Goal: Task Accomplishment & Management: Manage account settings

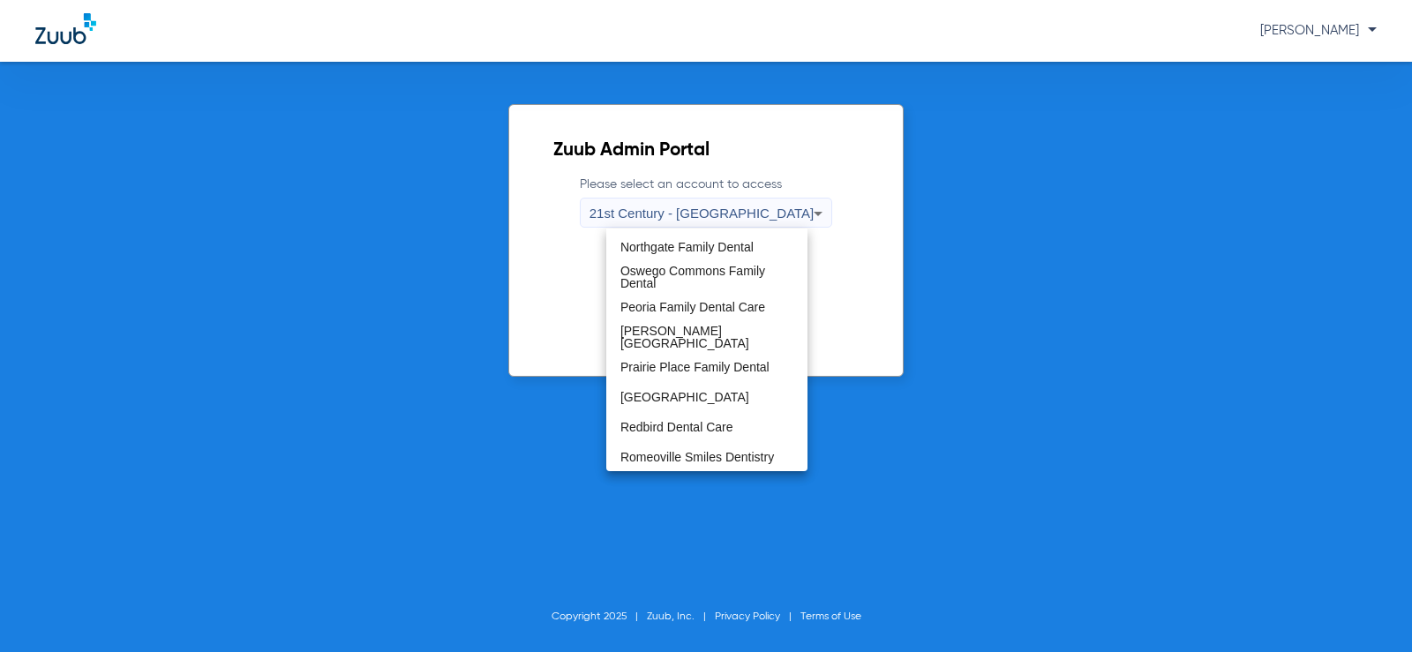
scroll to position [927, 0]
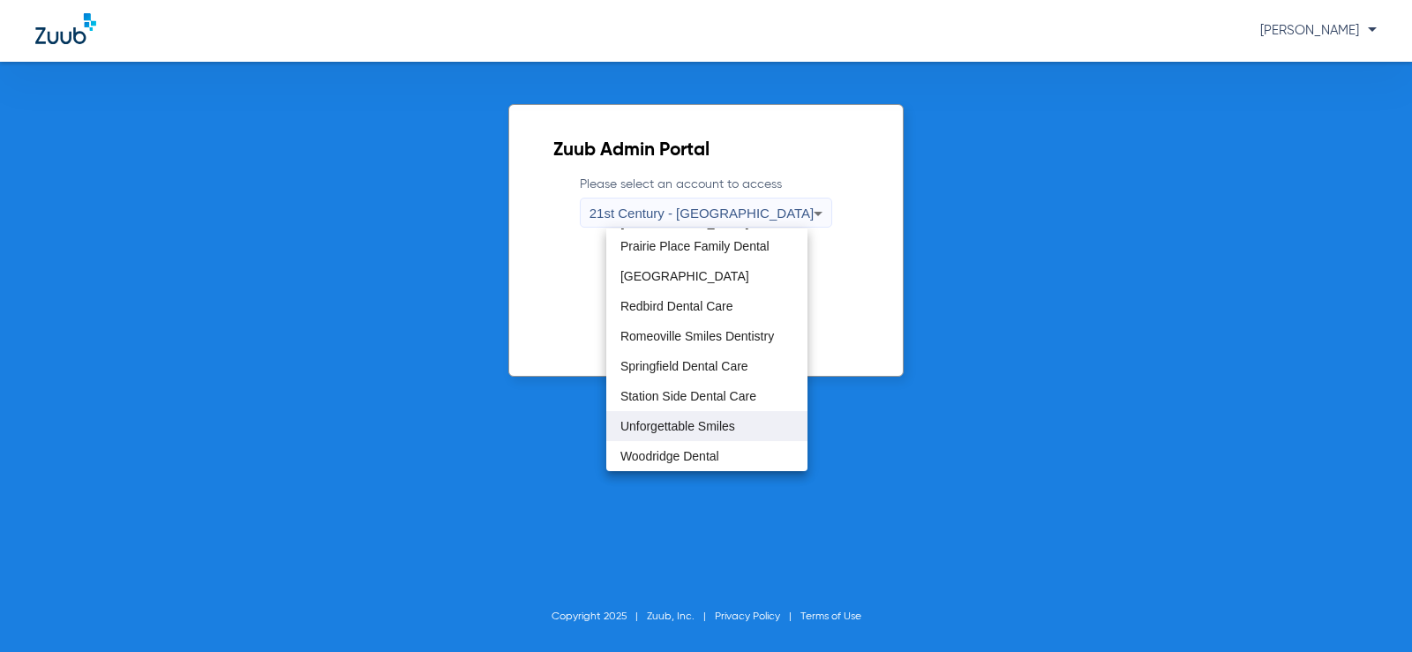
click at [680, 427] on span "Unforgettable Smiles" at bounding box center [677, 426] width 115 height 12
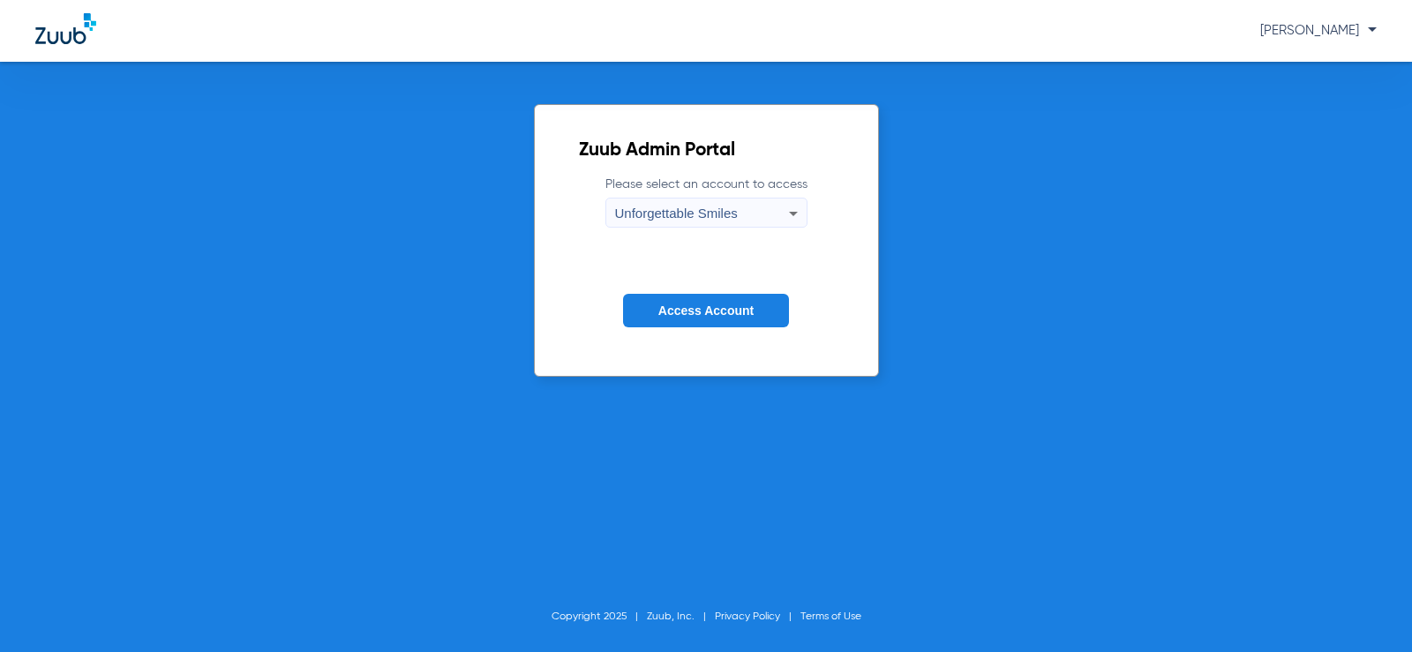
click at [711, 311] on span "Access Account" at bounding box center [705, 311] width 95 height 14
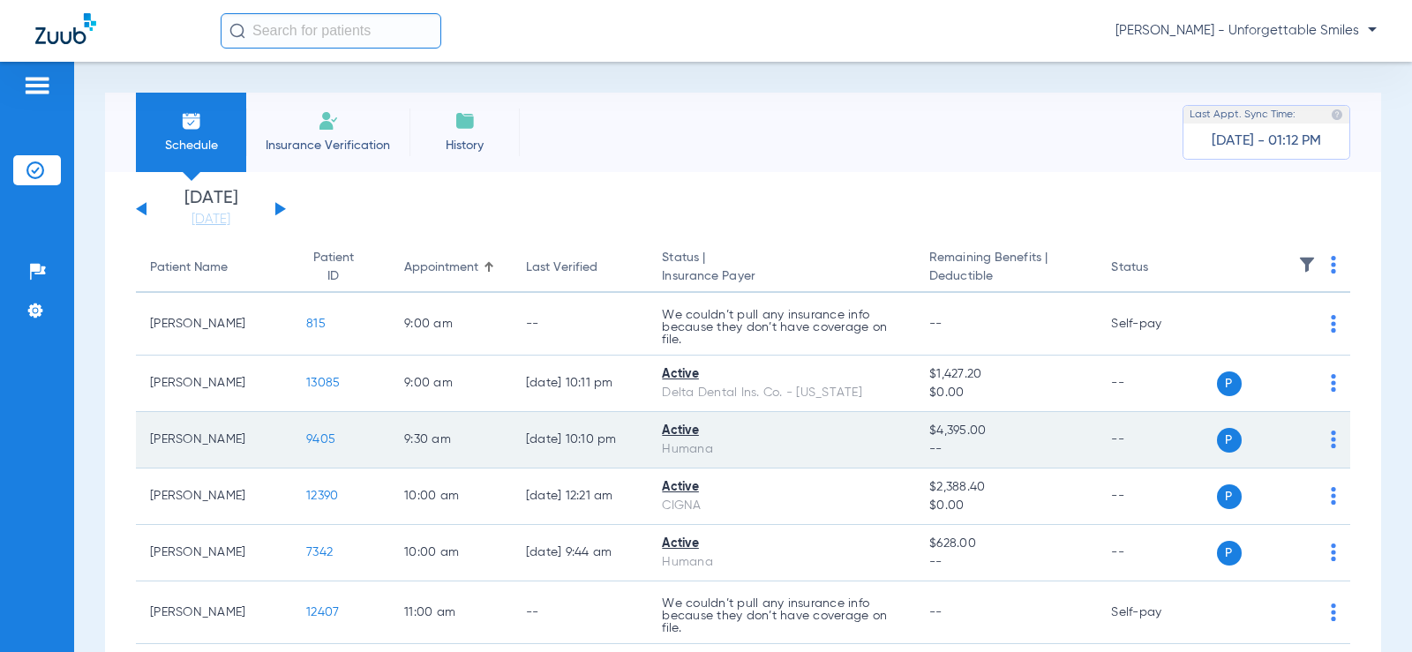
click at [306, 445] on span "9405" at bounding box center [320, 439] width 29 height 12
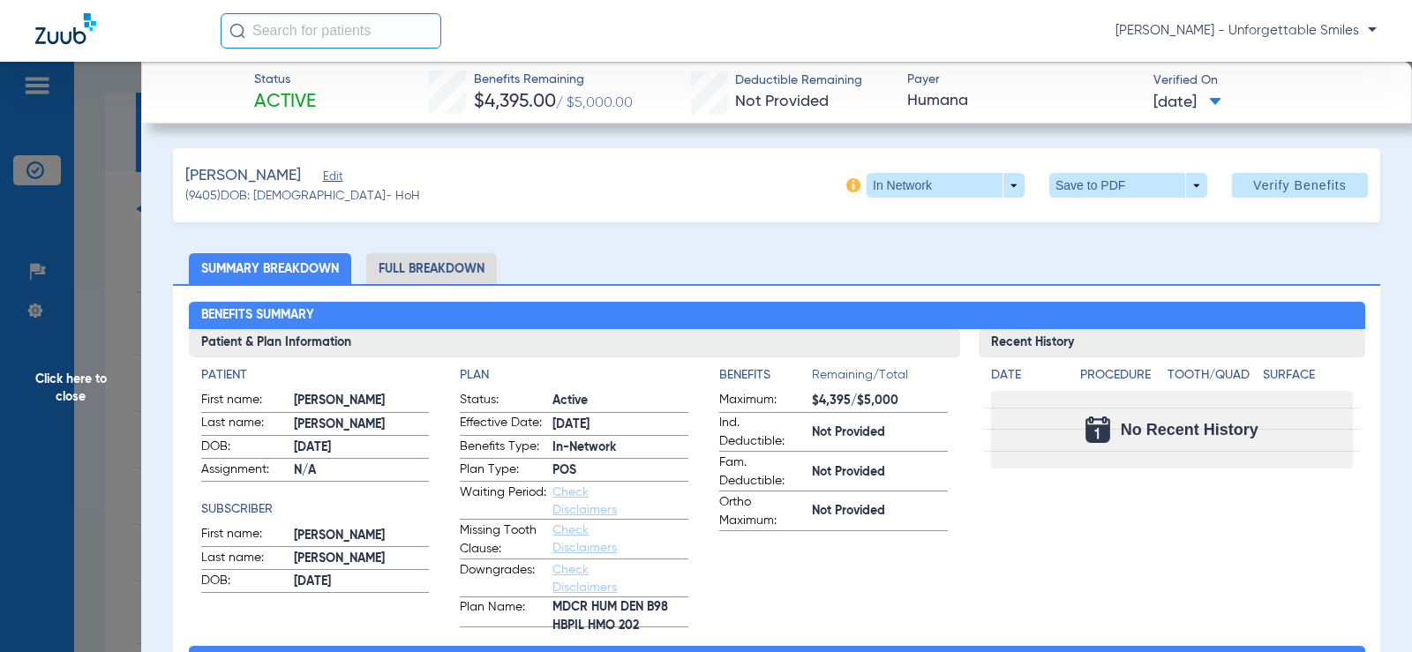
click at [434, 269] on li "Full Breakdown" at bounding box center [431, 268] width 131 height 31
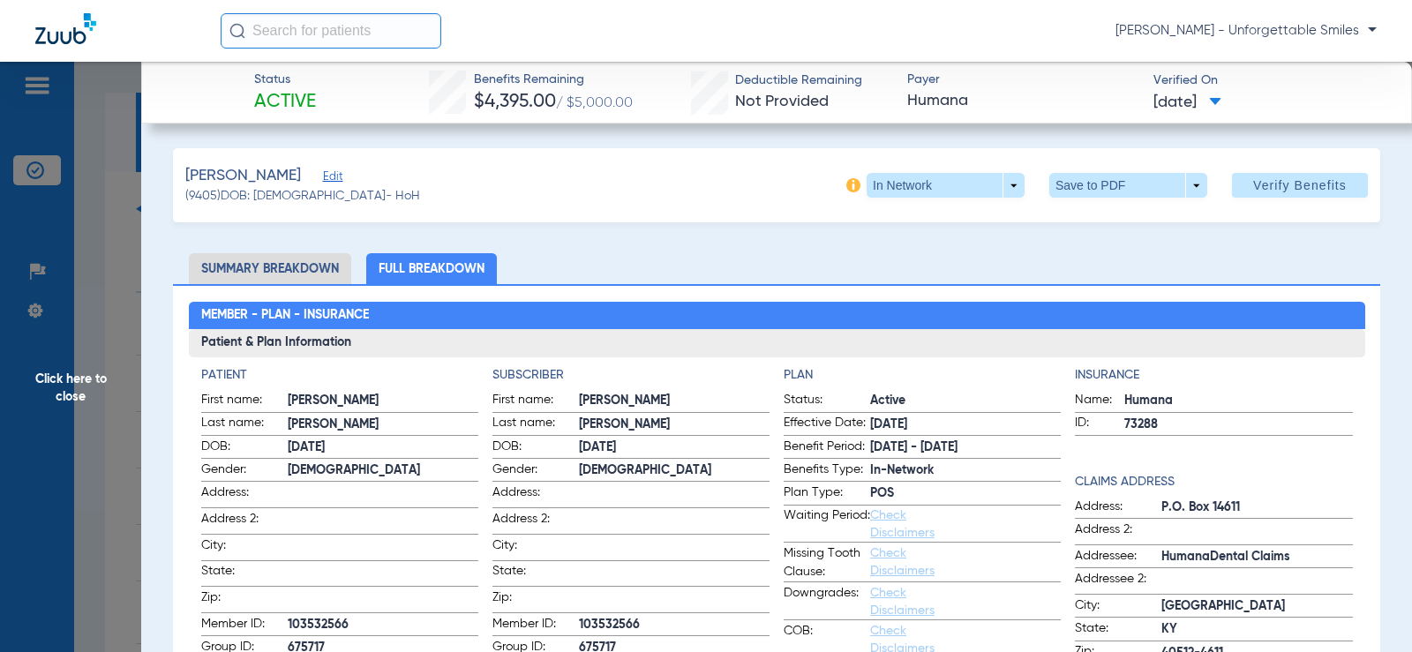
click at [95, 302] on span "Click here to close" at bounding box center [70, 388] width 141 height 652
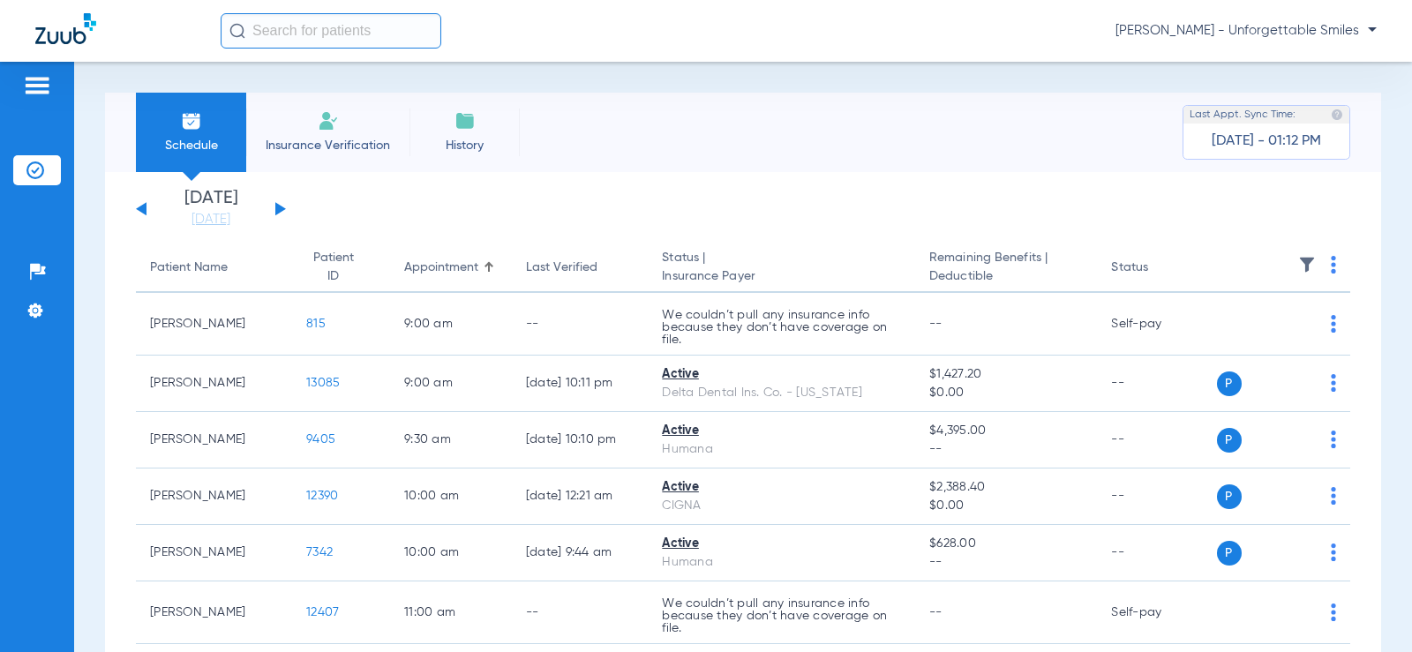
click at [379, 38] on input "text" at bounding box center [331, 30] width 221 height 35
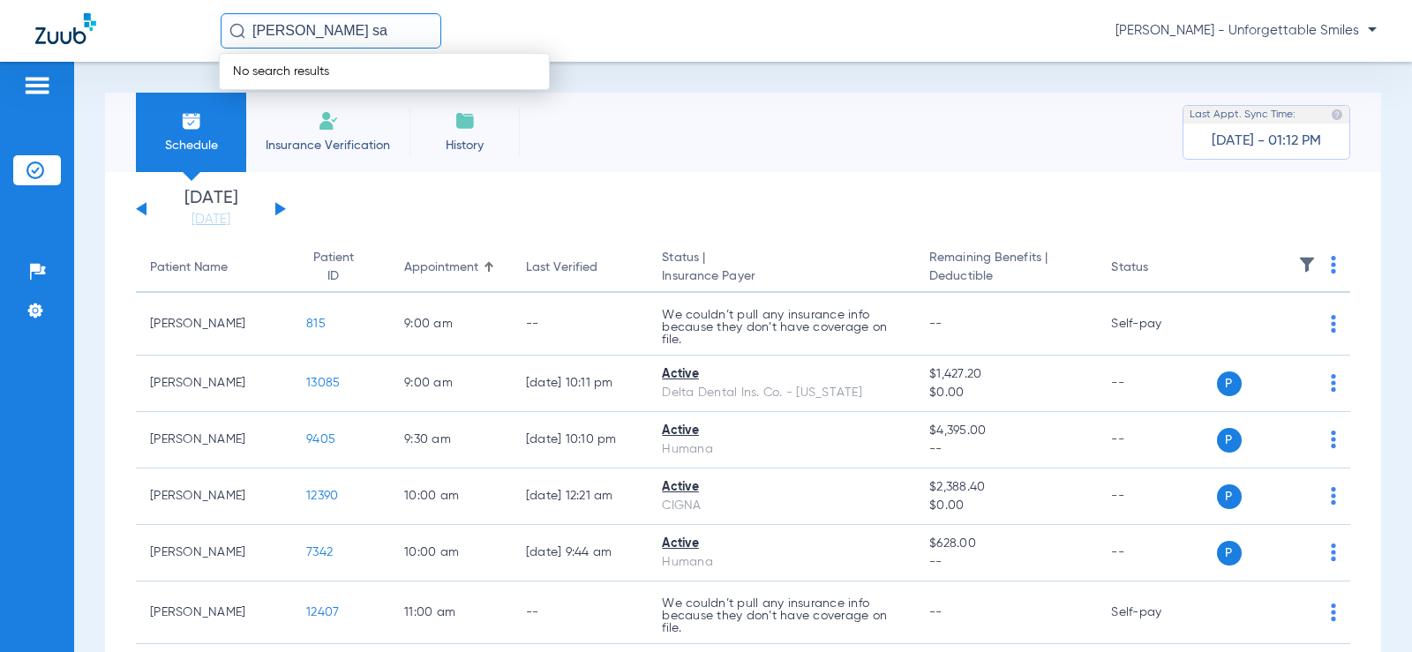
type input "jeremy s"
drag, startPoint x: 339, startPoint y: 22, endPoint x: 128, endPoint y: 30, distance: 211.0
click at [122, 29] on div "jeremy s Name ID DOB Office ID Jeremy S ims 3877 02/25/1980 31000008 Rebecca Pe…" at bounding box center [706, 31] width 1412 height 62
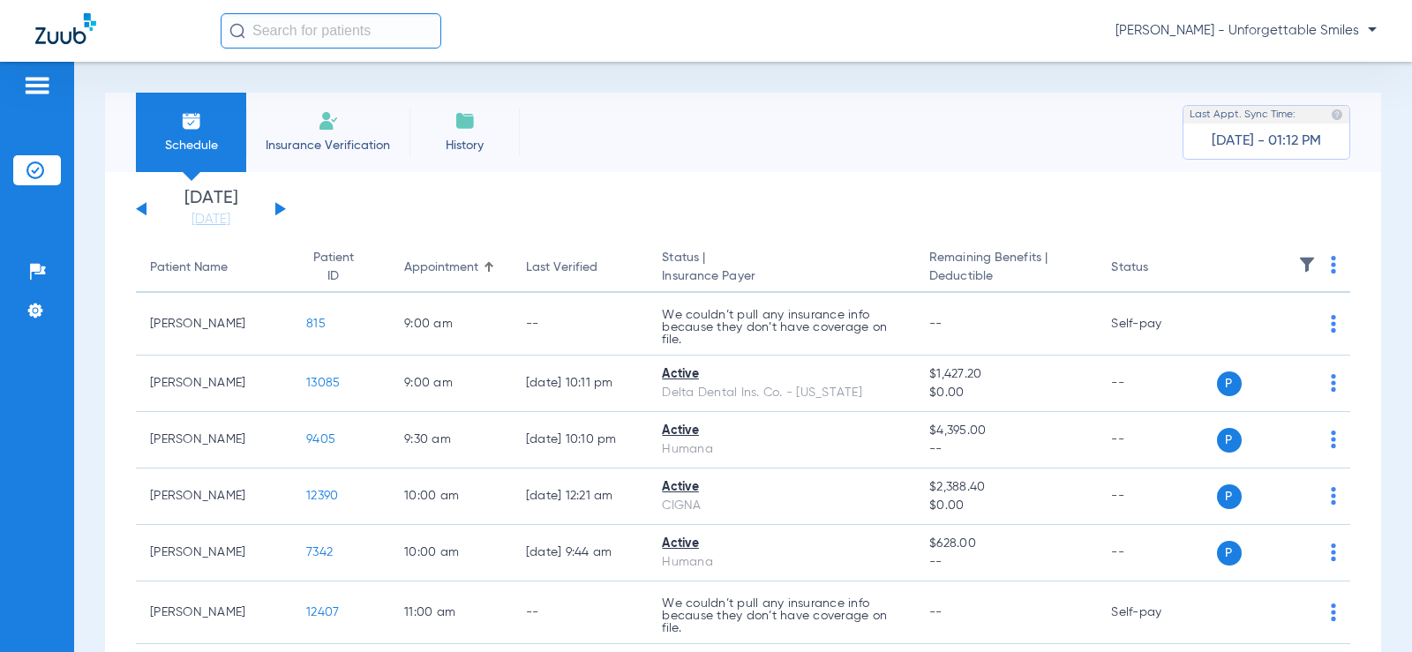
click at [458, 206] on app-single-date-navigator "Sunday 06-29-2025 Monday 06-30-2025 Tuesday 07-01-2025 Wednesday 07-02-2025 Thu…" at bounding box center [743, 209] width 1214 height 39
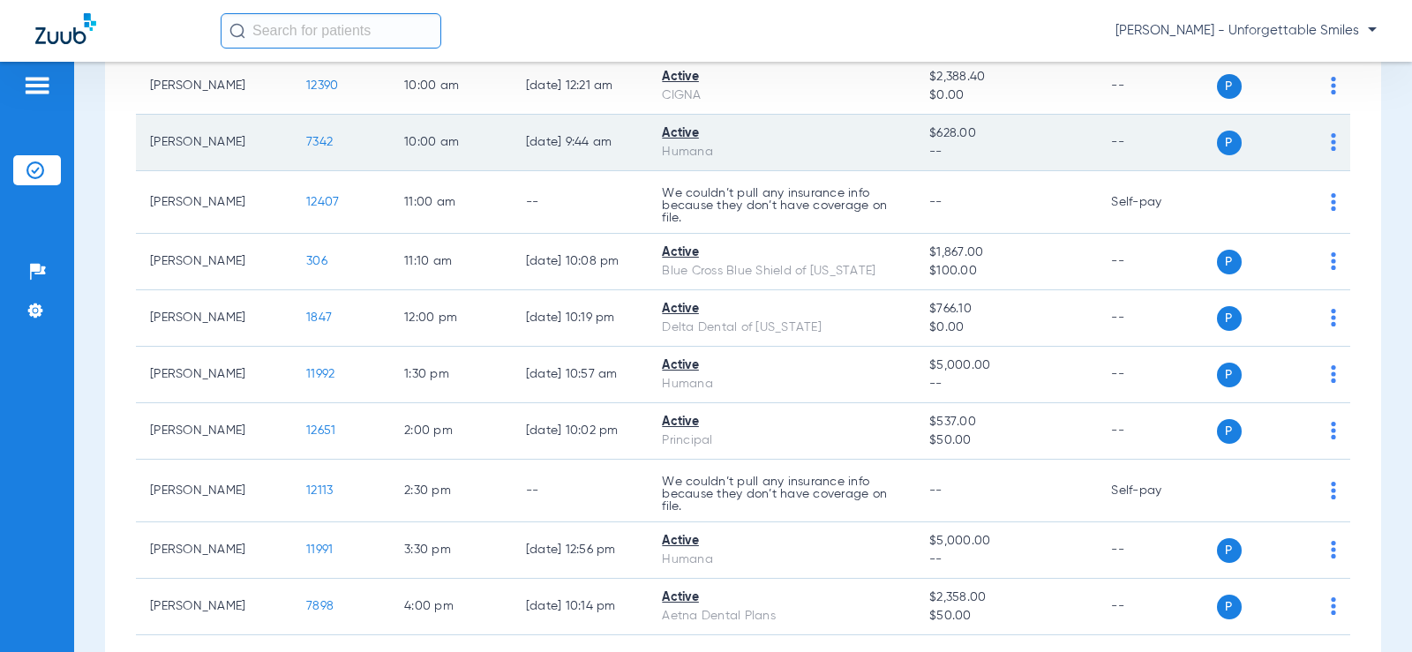
scroll to position [441, 0]
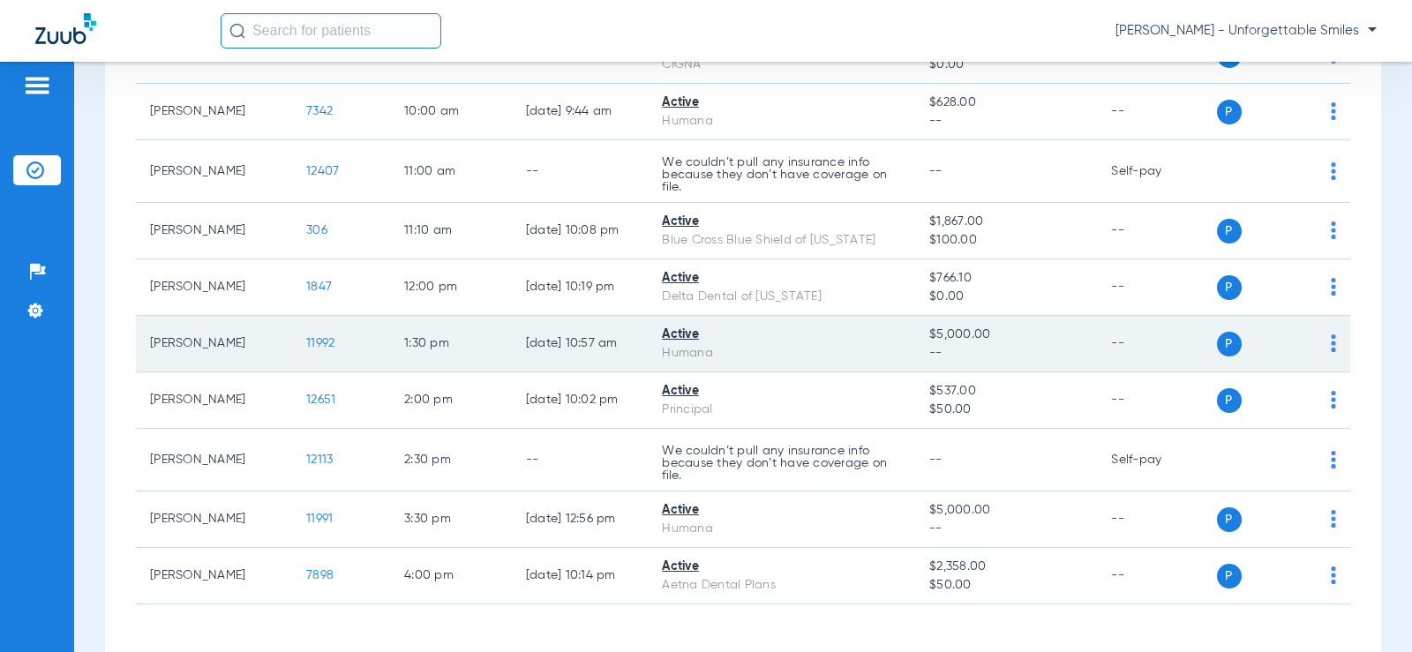
click at [307, 347] on span "11992" at bounding box center [320, 343] width 28 height 12
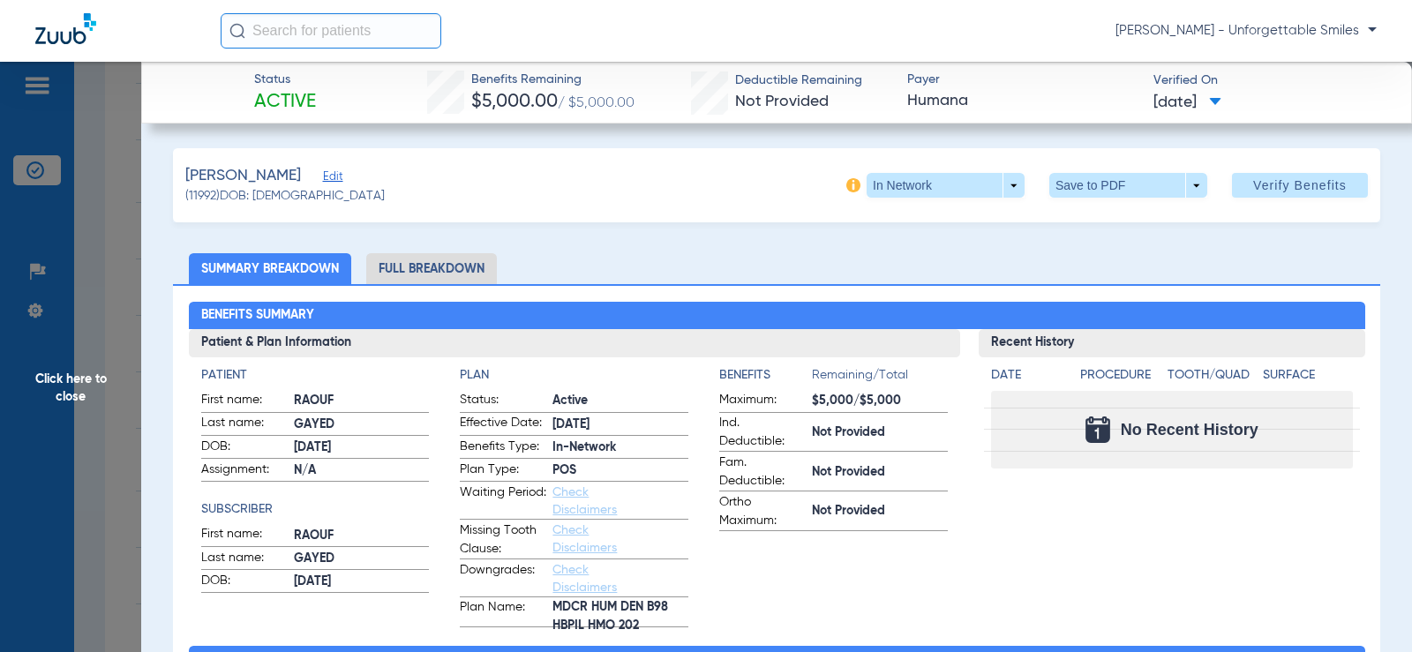
click at [442, 272] on li "Full Breakdown" at bounding box center [431, 268] width 131 height 31
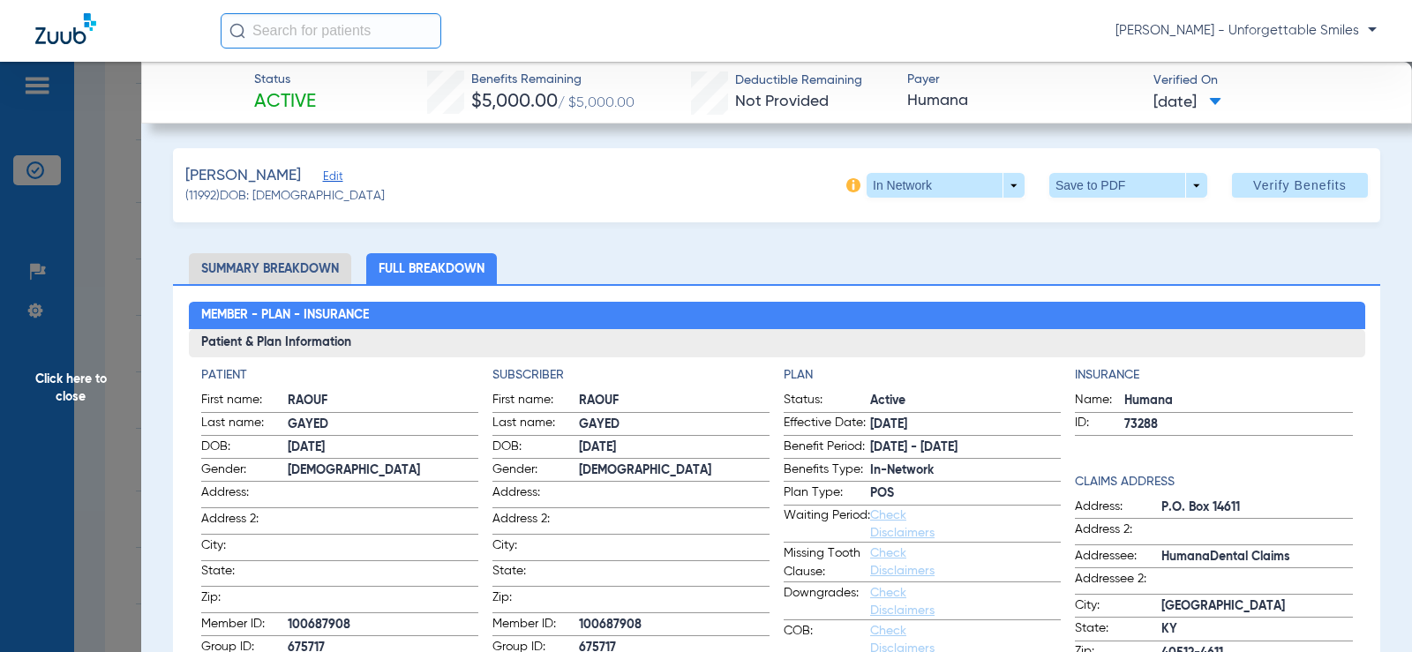
click at [108, 400] on span "Click here to close" at bounding box center [70, 388] width 141 height 652
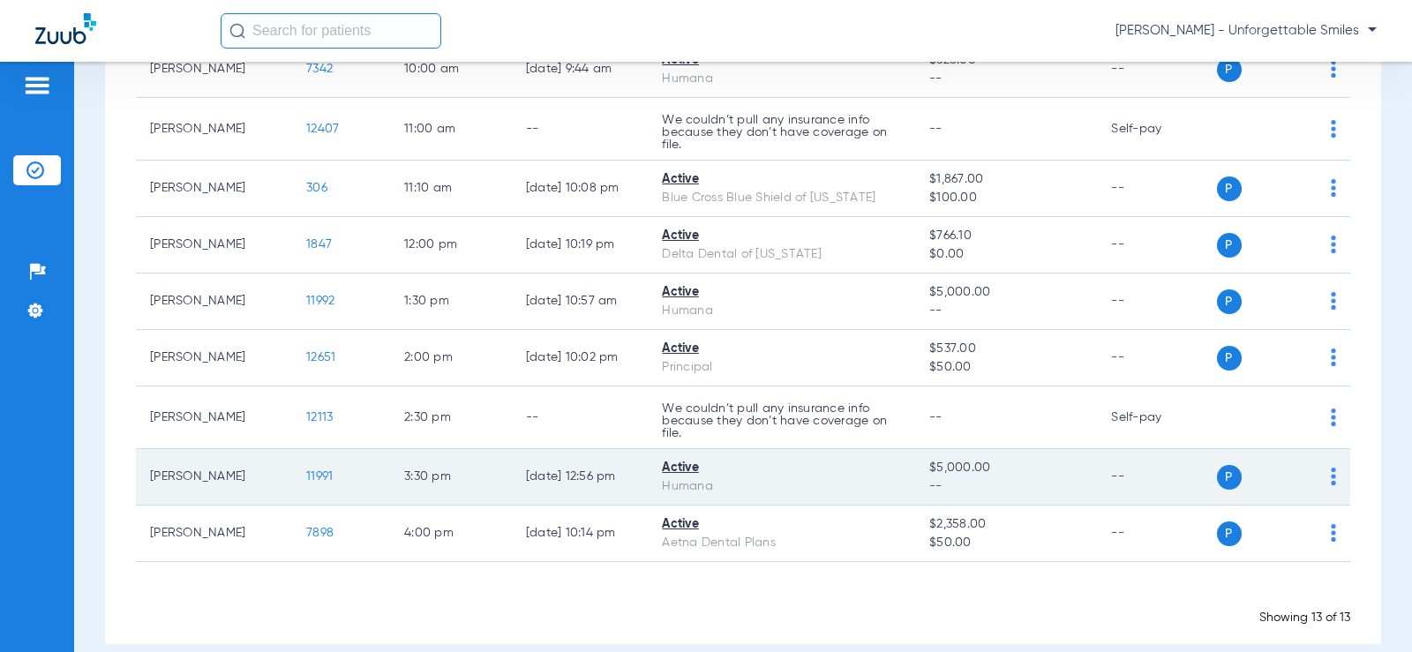
scroll to position [506, 0]
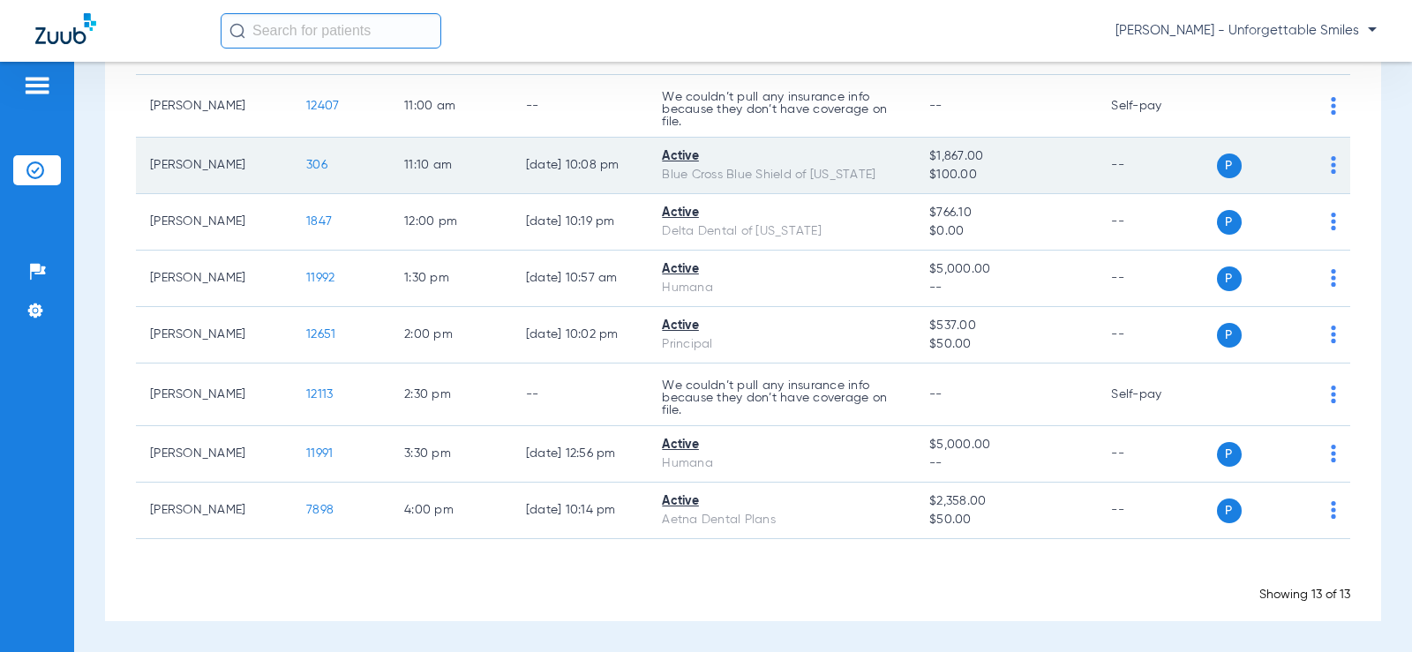
click at [310, 166] on span "306" at bounding box center [316, 165] width 21 height 12
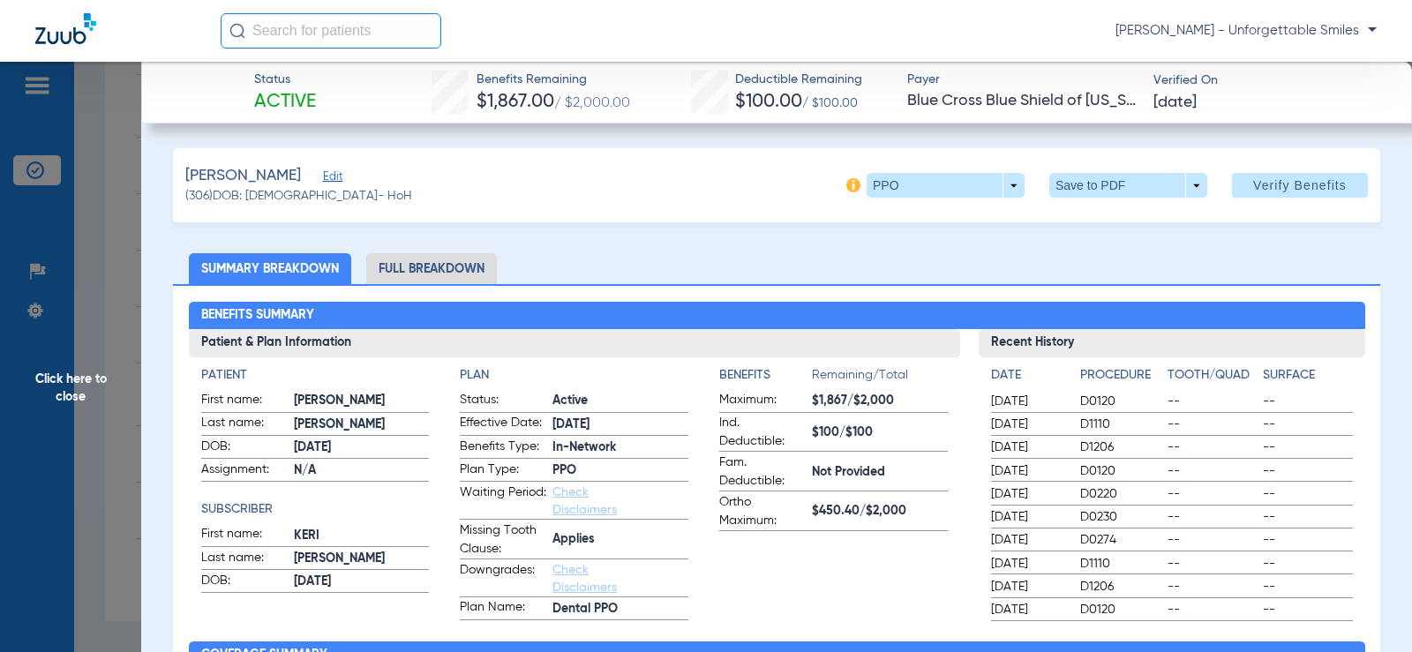
click at [416, 266] on li "Full Breakdown" at bounding box center [431, 268] width 131 height 31
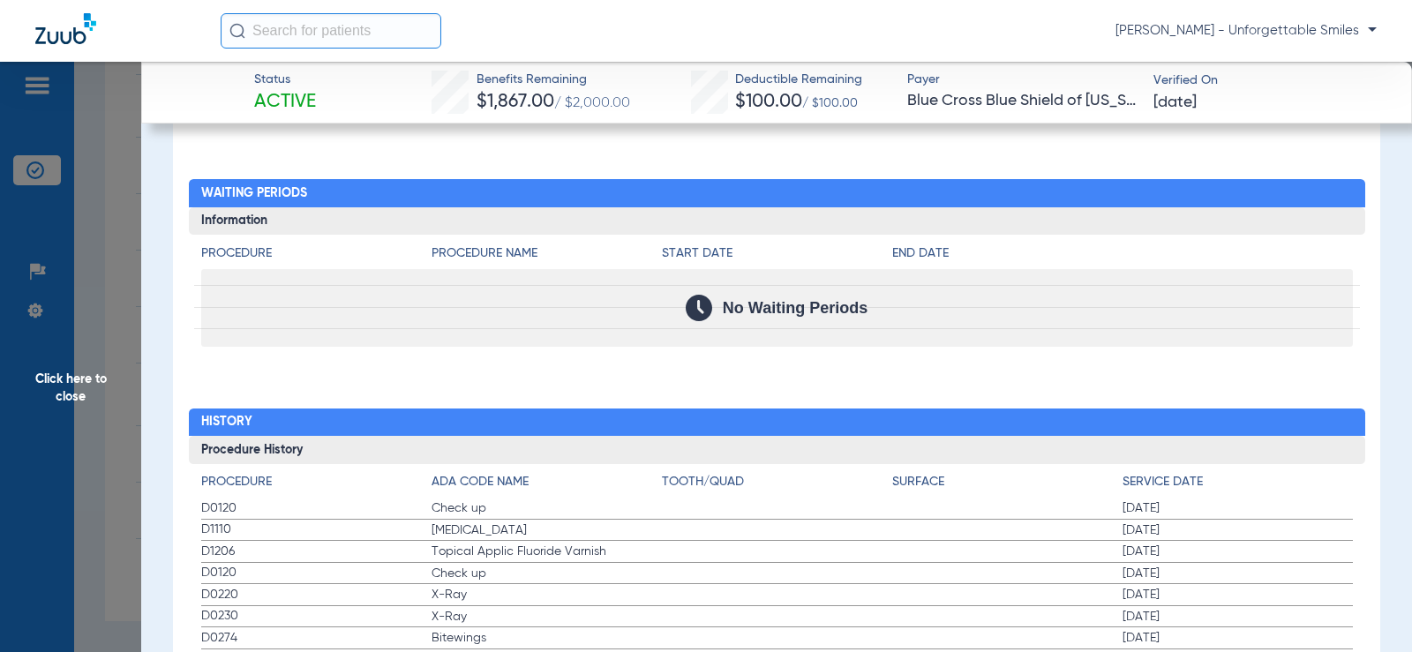
scroll to position [2470, 0]
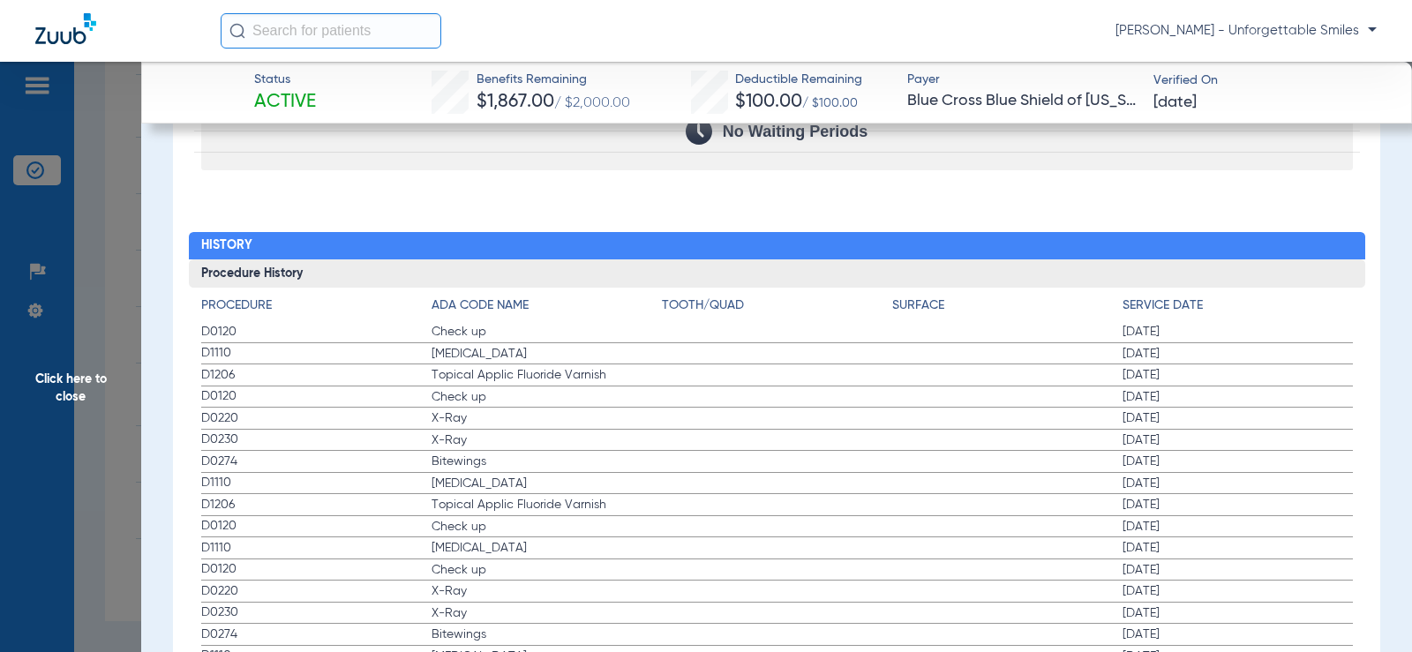
click at [92, 275] on span "Click here to close" at bounding box center [70, 388] width 141 height 652
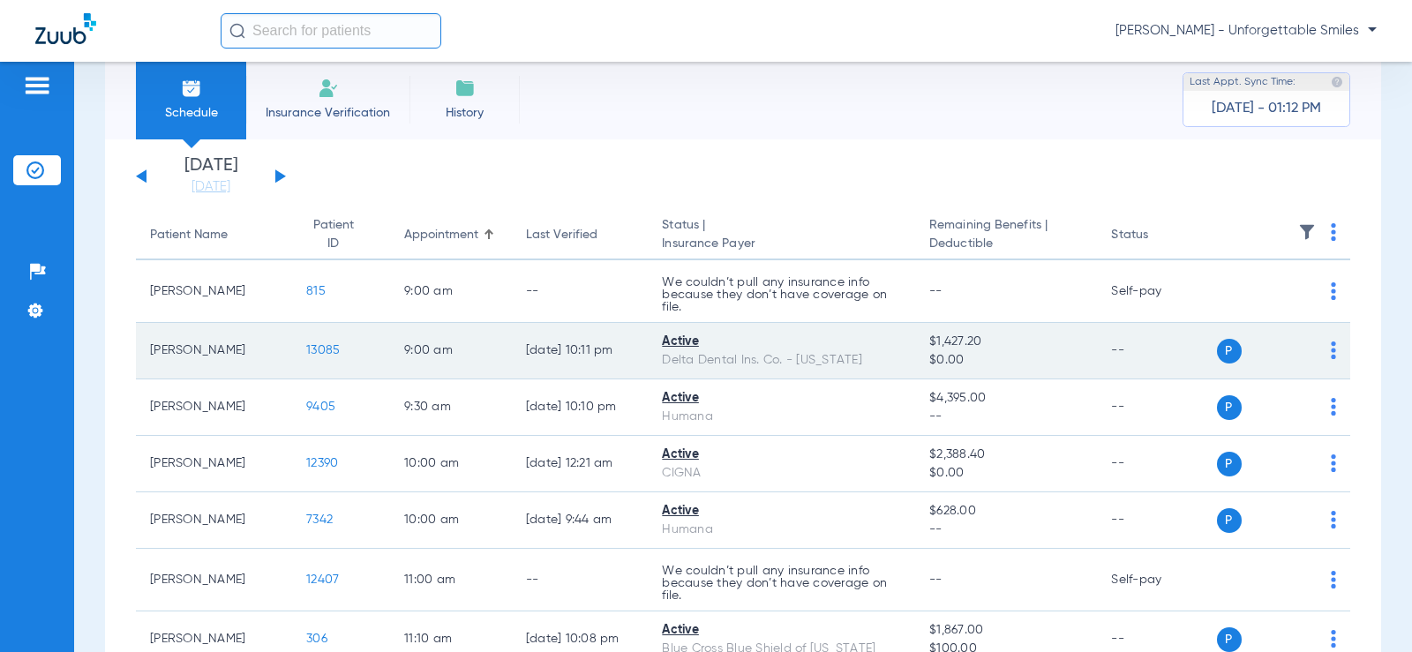
scroll to position [0, 0]
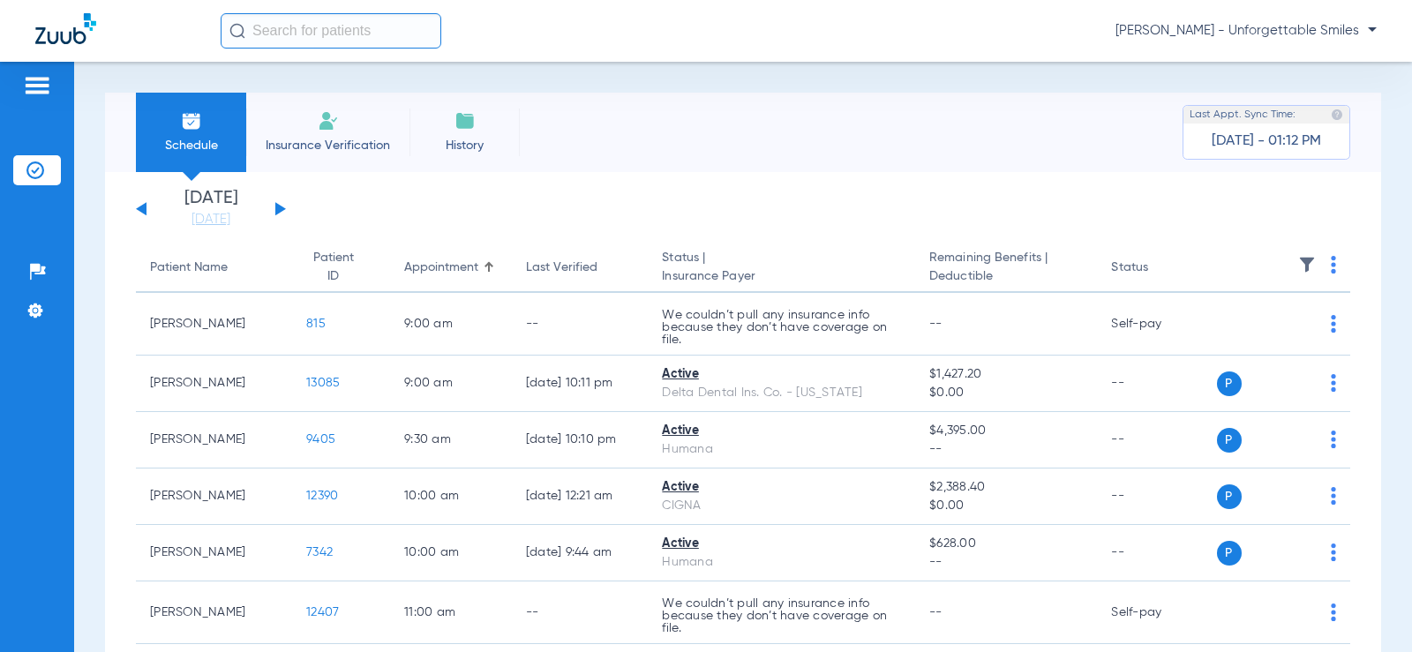
click at [296, 131] on li "Insurance Verification" at bounding box center [327, 132] width 163 height 79
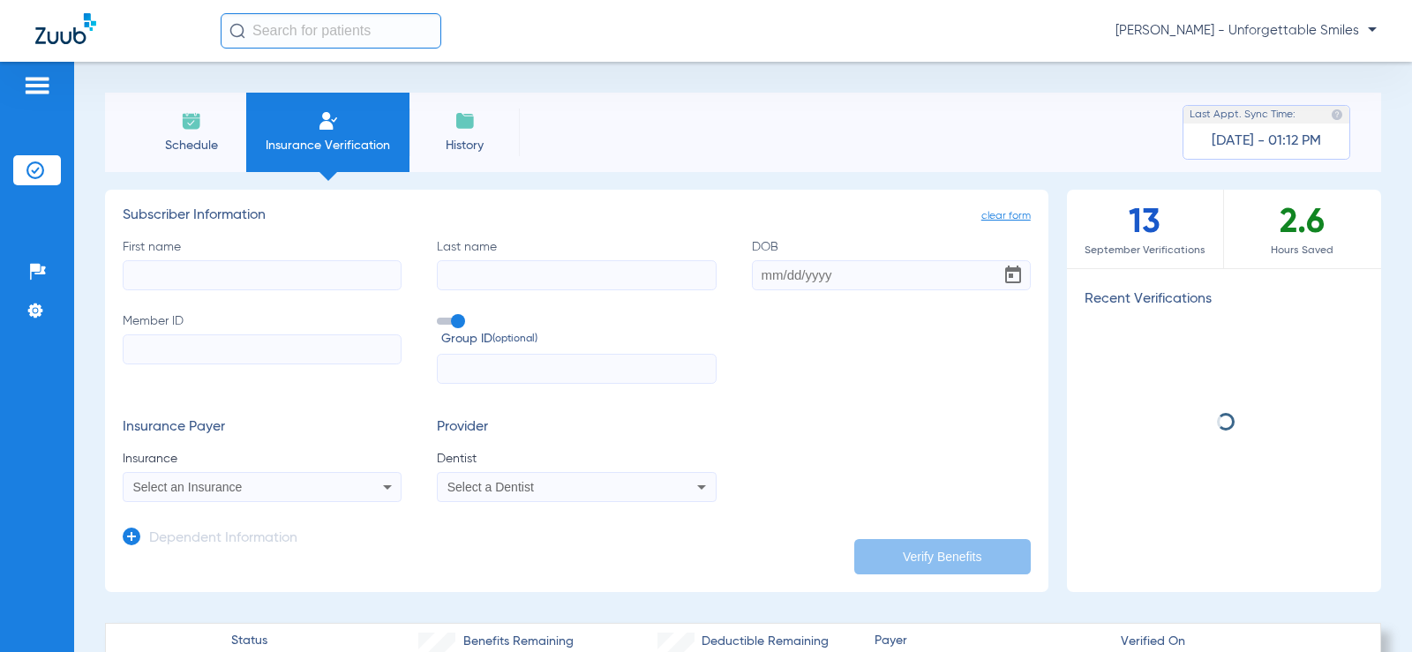
click at [217, 138] on span "Schedule" at bounding box center [191, 146] width 84 height 18
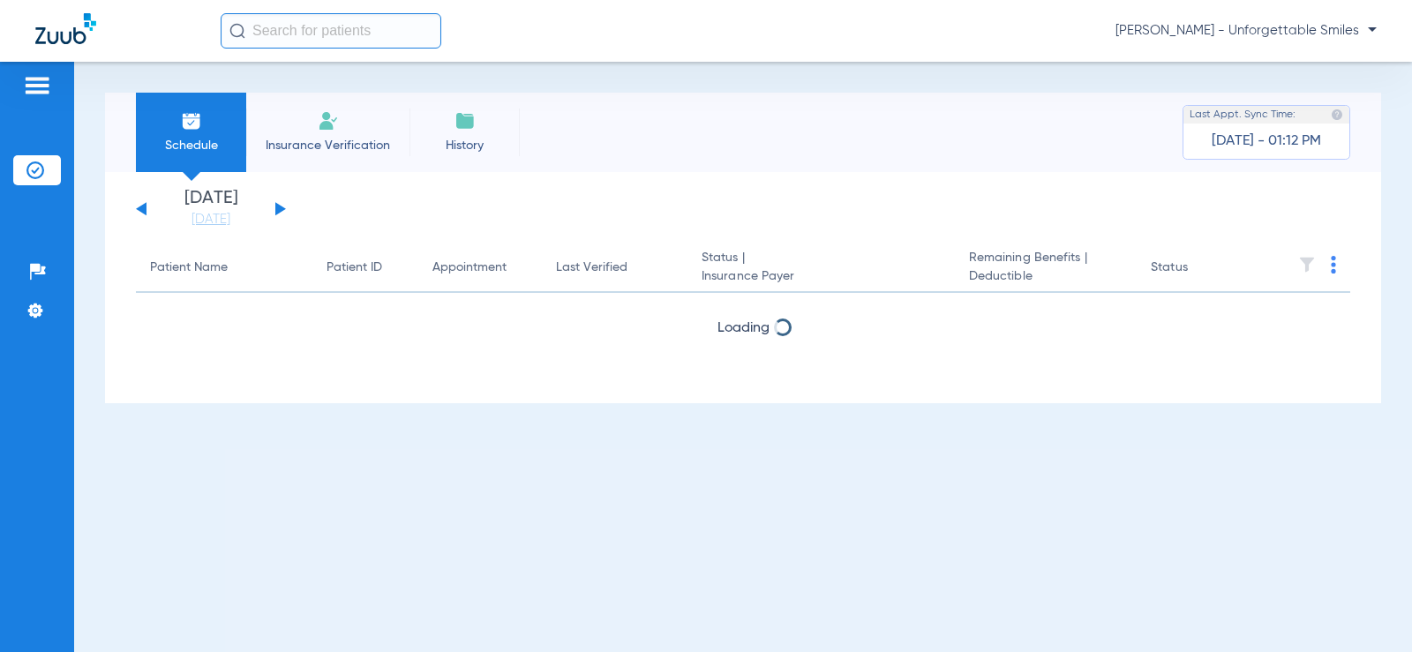
click at [320, 39] on input "text" at bounding box center [331, 30] width 221 height 35
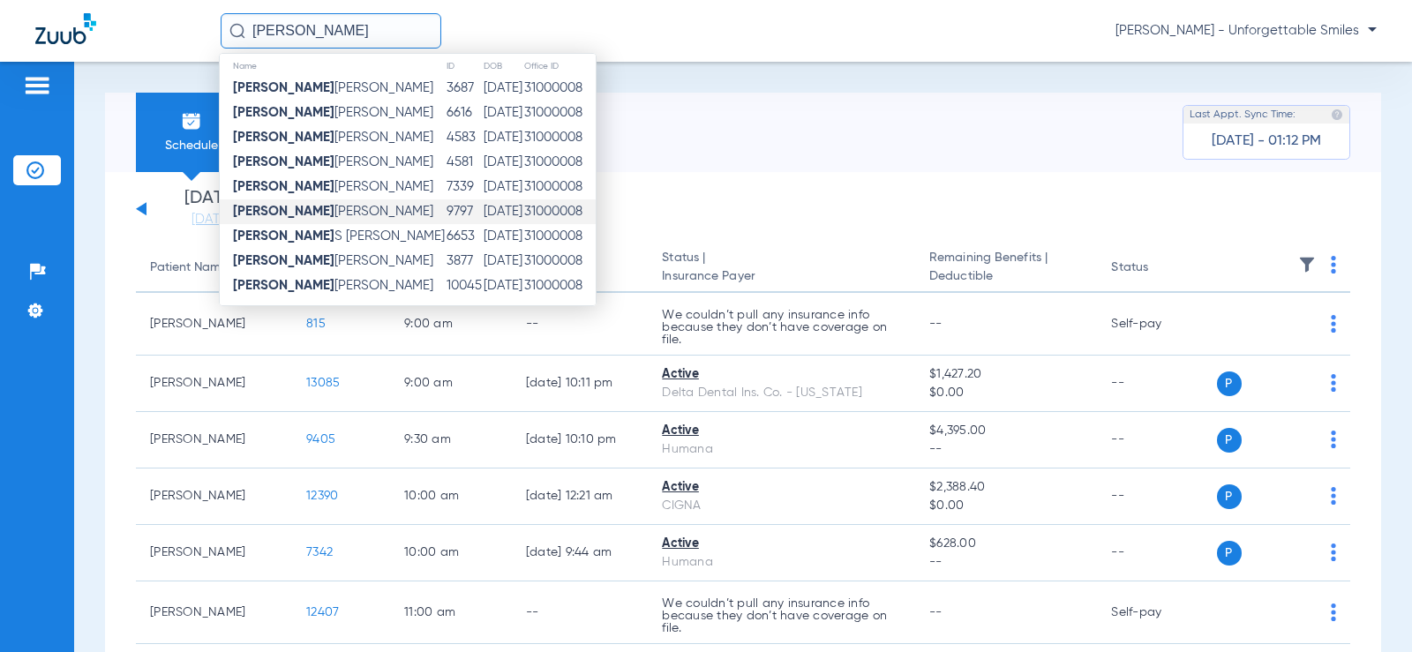
scroll to position [8, 0]
type input "jeremy"
click at [313, 259] on td "Jeremy Sims" at bounding box center [333, 259] width 226 height 25
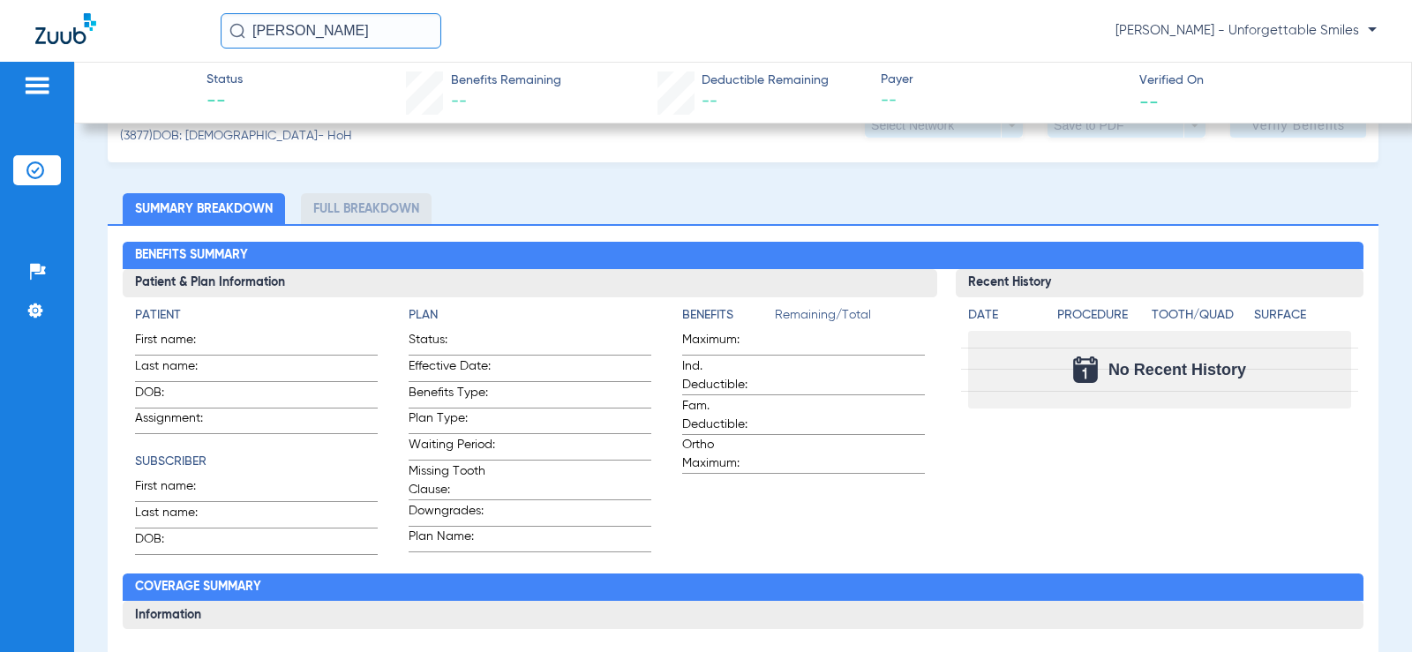
scroll to position [353, 0]
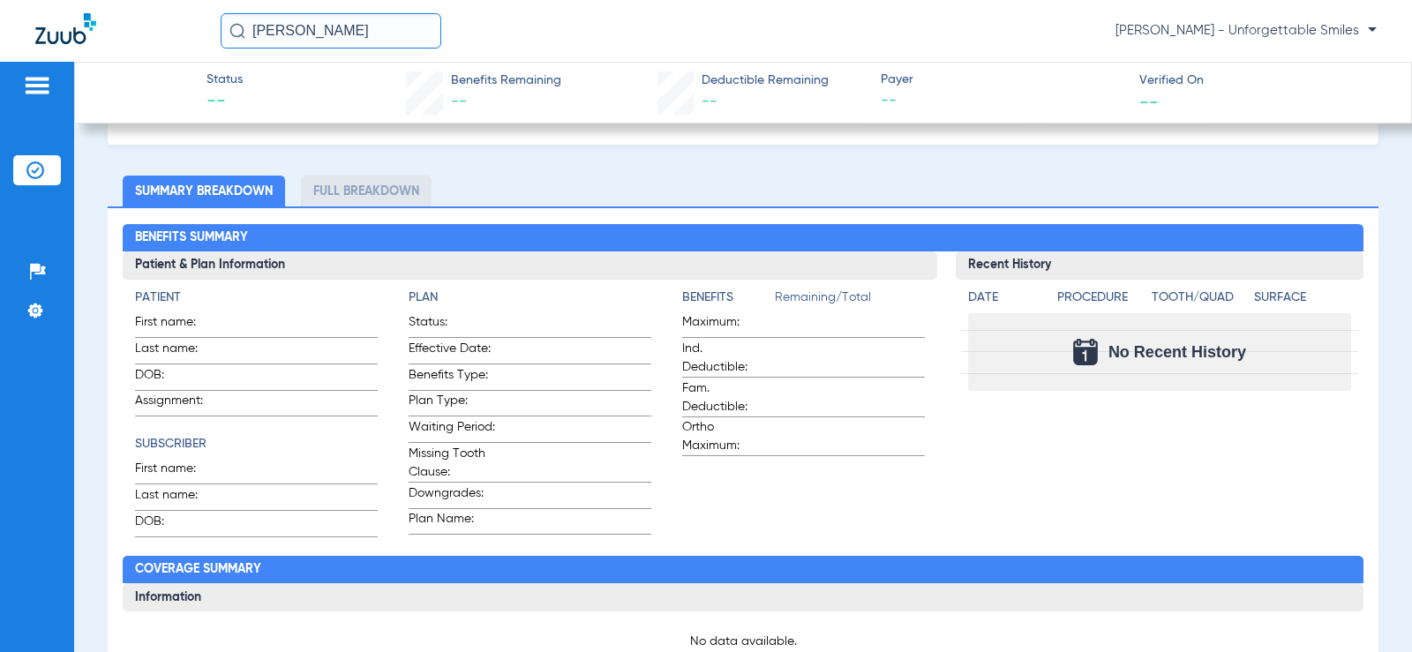
click at [341, 182] on li "Full Breakdown" at bounding box center [366, 191] width 131 height 31
click at [334, 193] on li "Full Breakdown" at bounding box center [366, 191] width 131 height 31
click at [198, 190] on li "Summary Breakdown" at bounding box center [204, 191] width 162 height 31
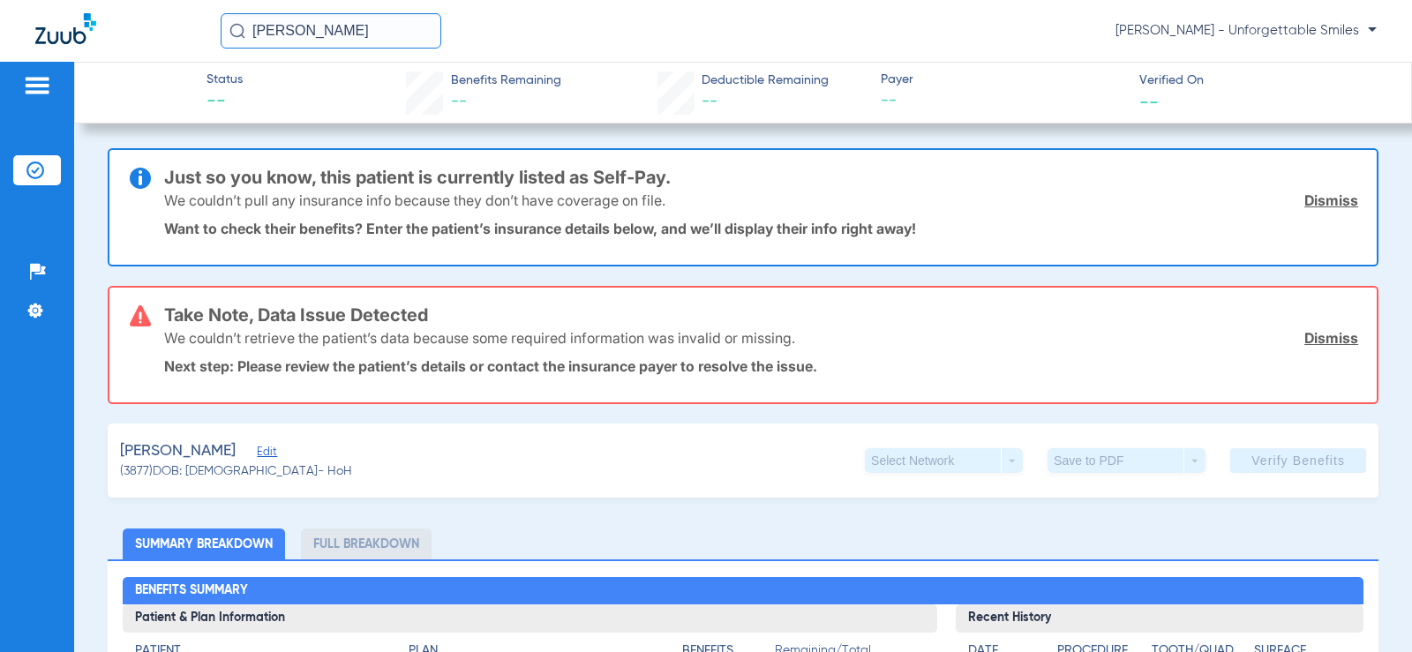
drag, startPoint x: 294, startPoint y: 39, endPoint x: 97, endPoint y: 30, distance: 197.0
click at [97, 30] on div "jeremy Rebecca Perfette - Unforgettable Smiles" at bounding box center [706, 31] width 1412 height 62
click at [58, 86] on div at bounding box center [37, 88] width 48 height 26
click at [41, 85] on img at bounding box center [37, 85] width 28 height 21
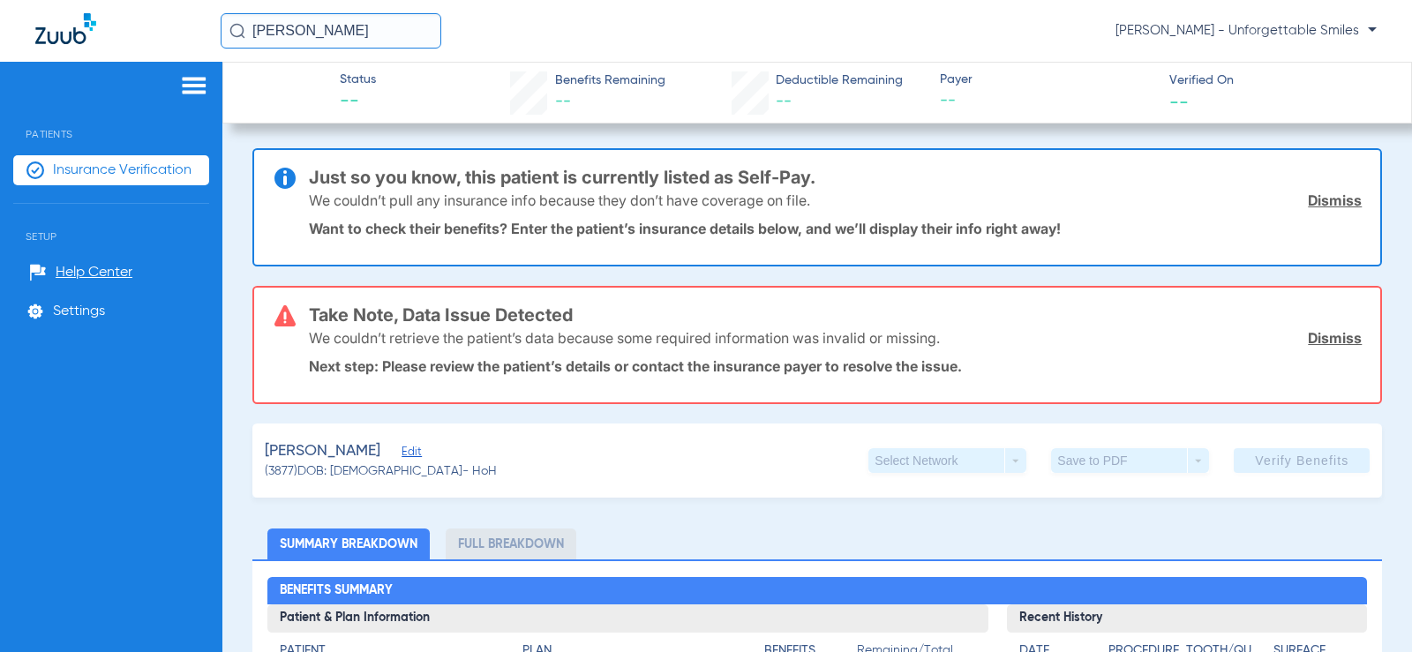
click at [100, 172] on span "Insurance Verification" at bounding box center [122, 170] width 139 height 18
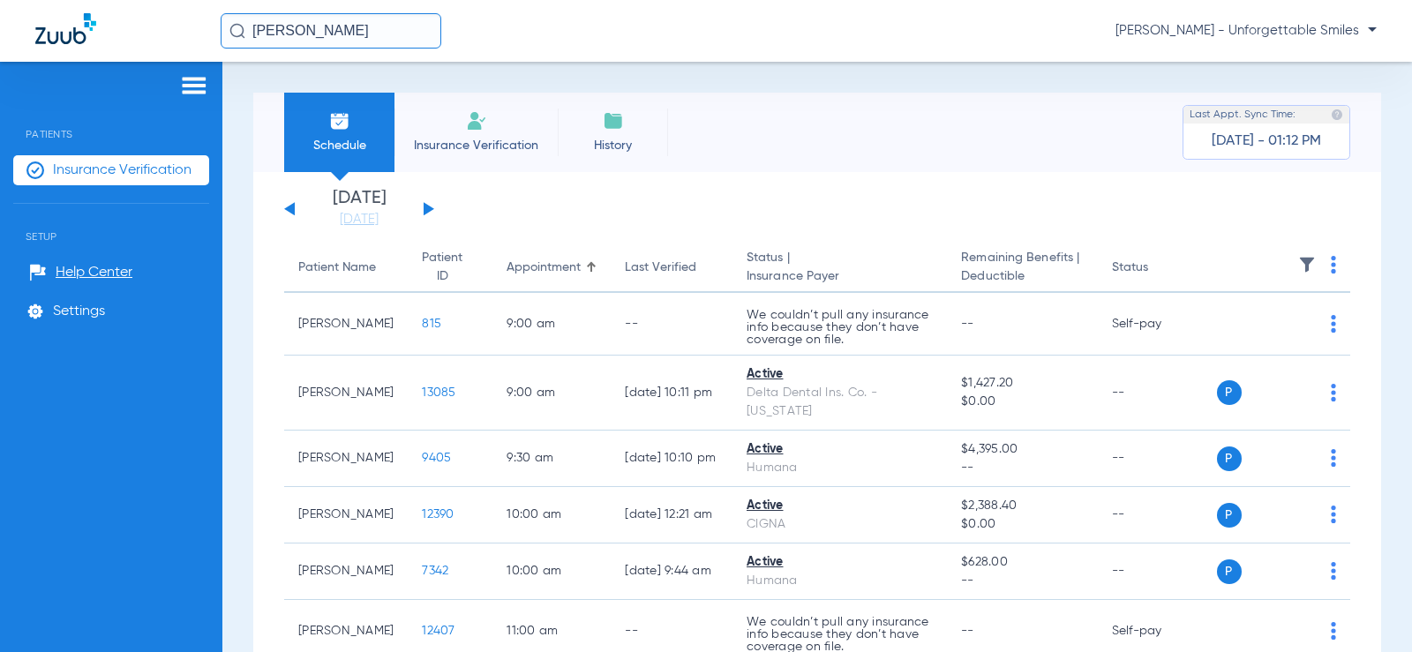
click at [176, 86] on div at bounding box center [111, 88] width 196 height 26
click at [191, 82] on img at bounding box center [194, 85] width 28 height 21
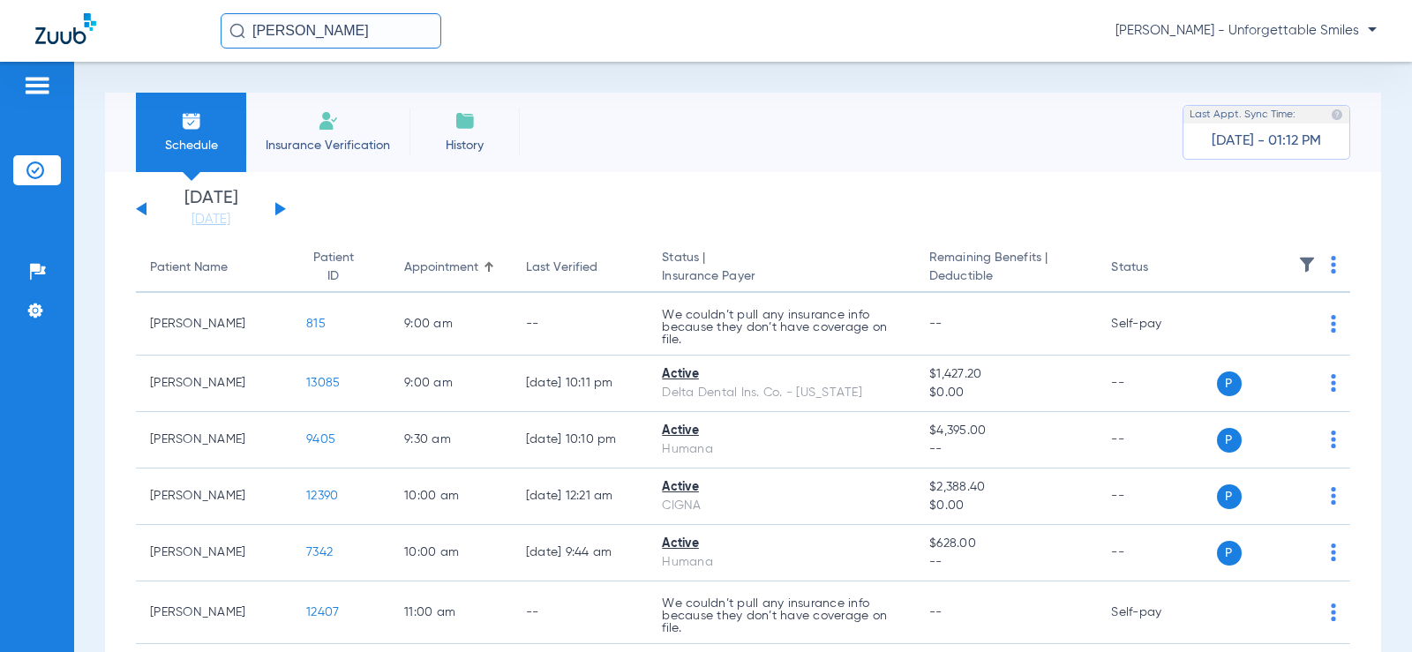
click at [487, 121] on li "History" at bounding box center [464, 132] width 110 height 79
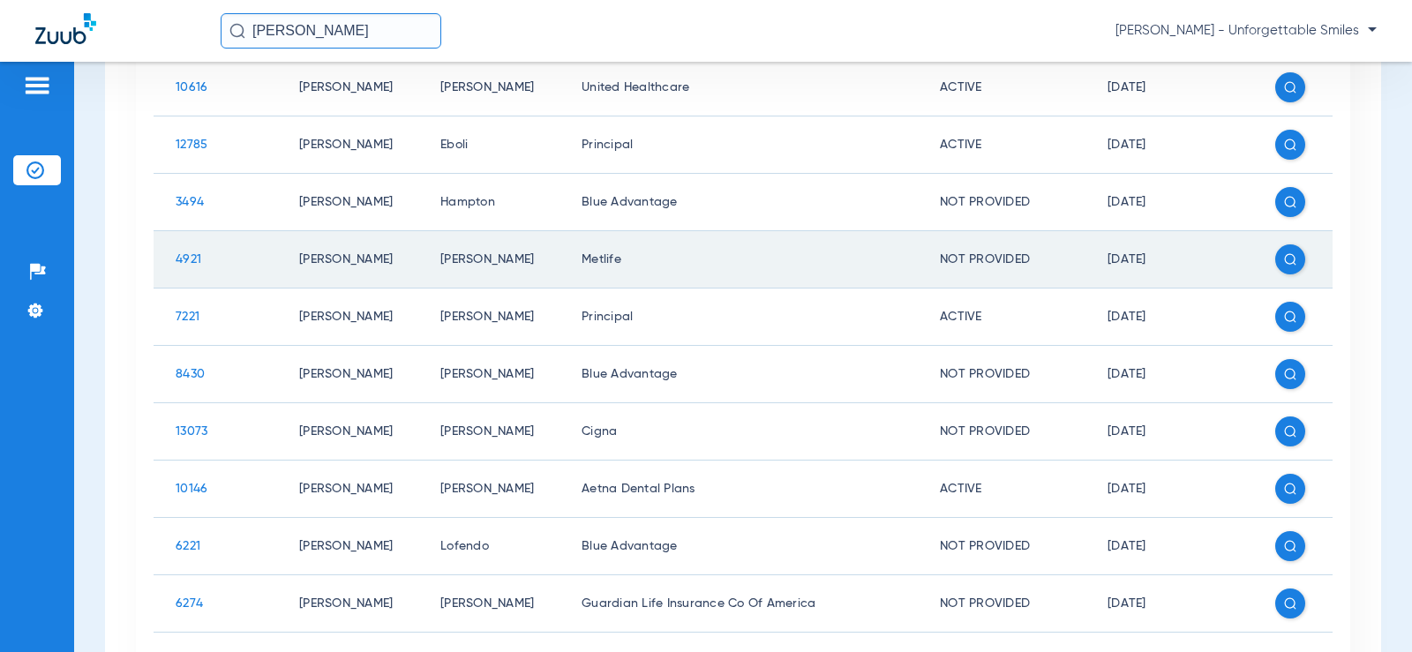
scroll to position [618, 0]
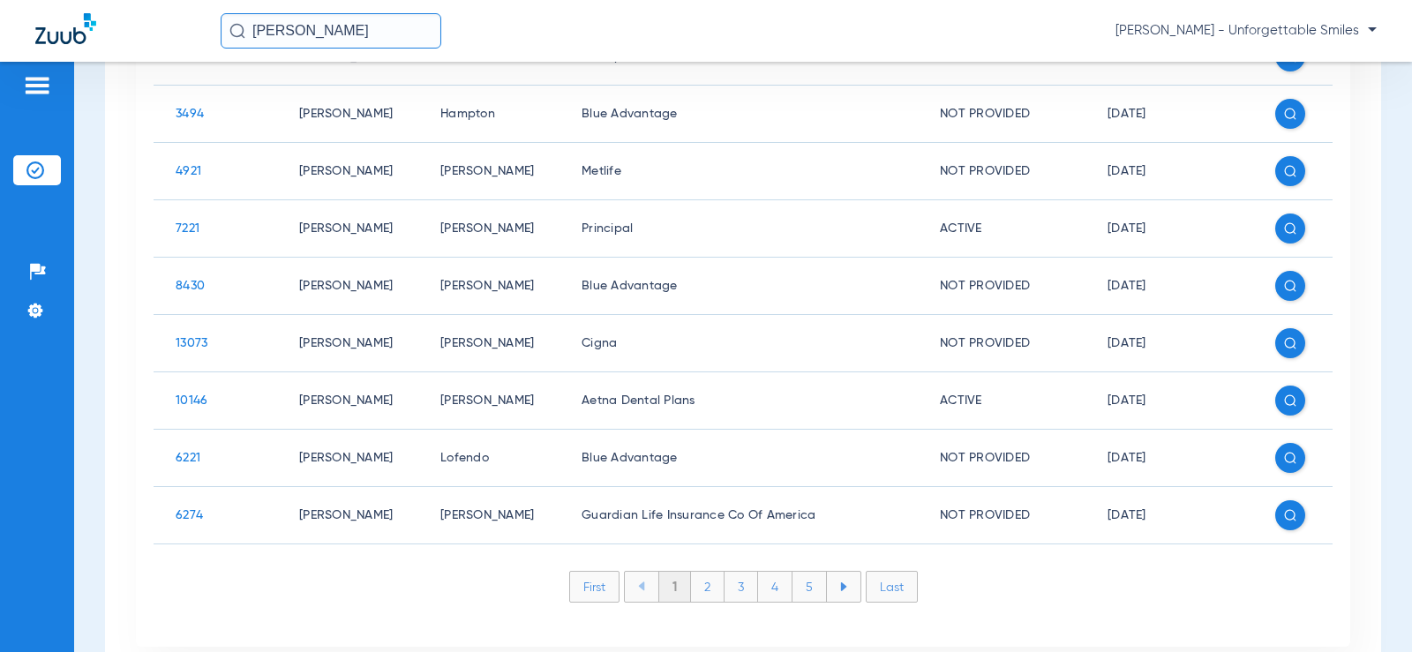
click at [700, 588] on li "2" at bounding box center [708, 587] width 34 height 30
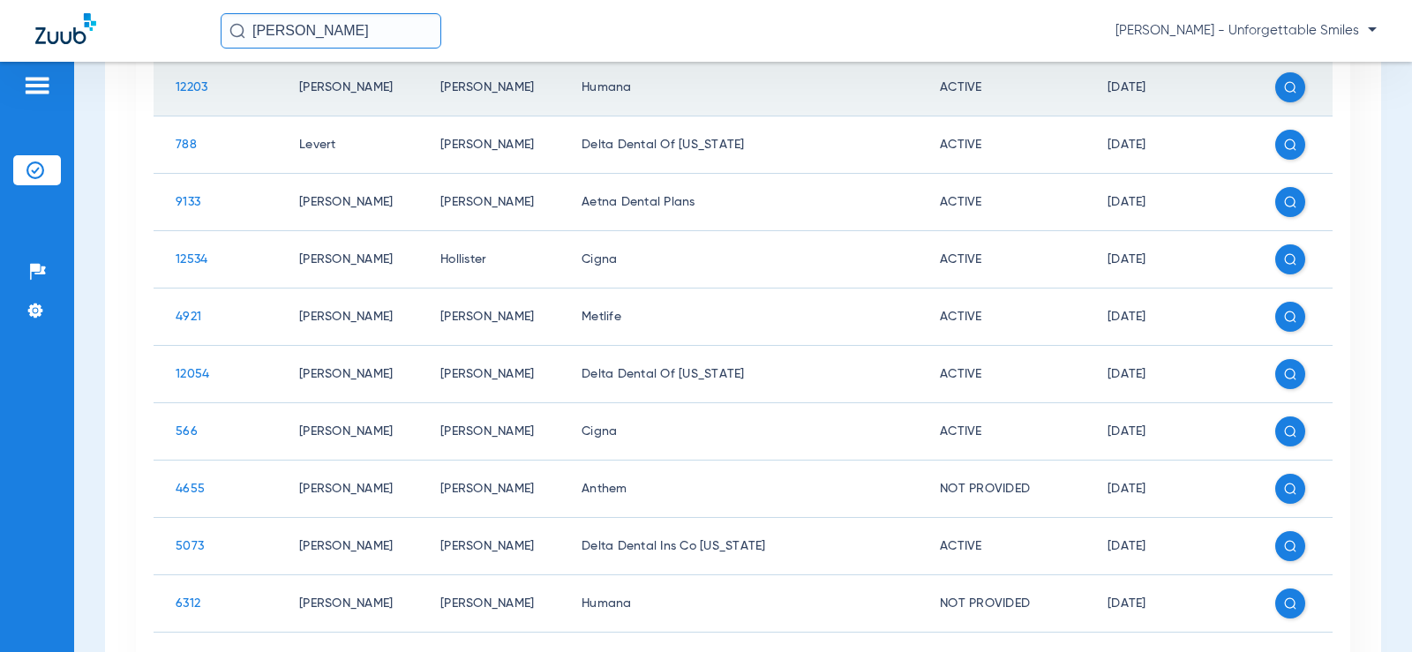
scroll to position [663, 0]
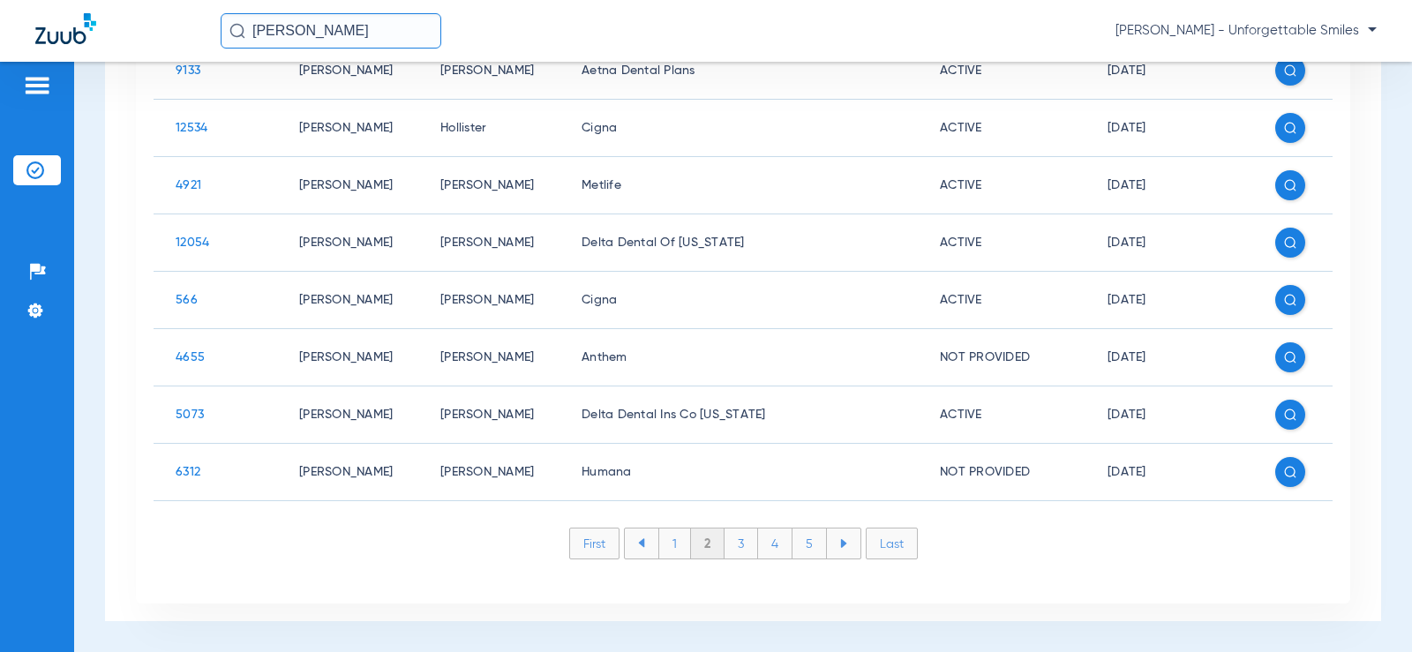
click at [736, 547] on li "3" at bounding box center [741, 543] width 34 height 30
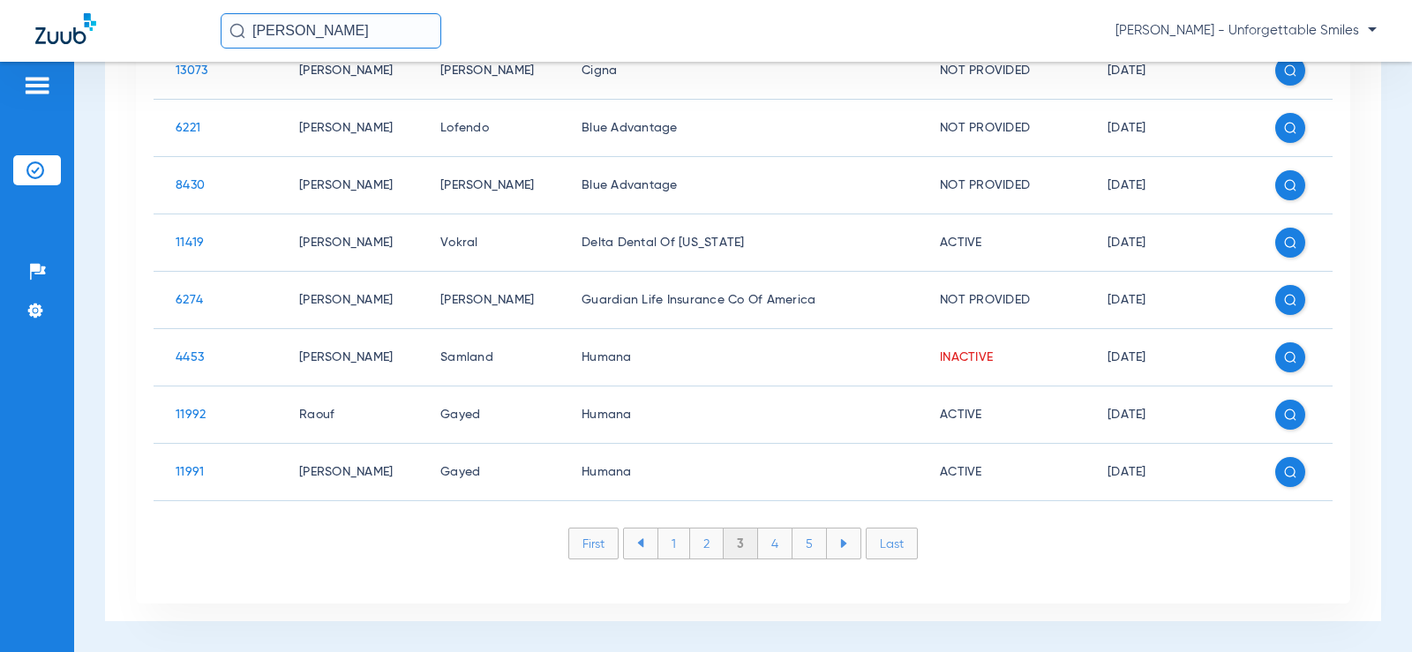
click at [770, 546] on li "4" at bounding box center [775, 543] width 34 height 30
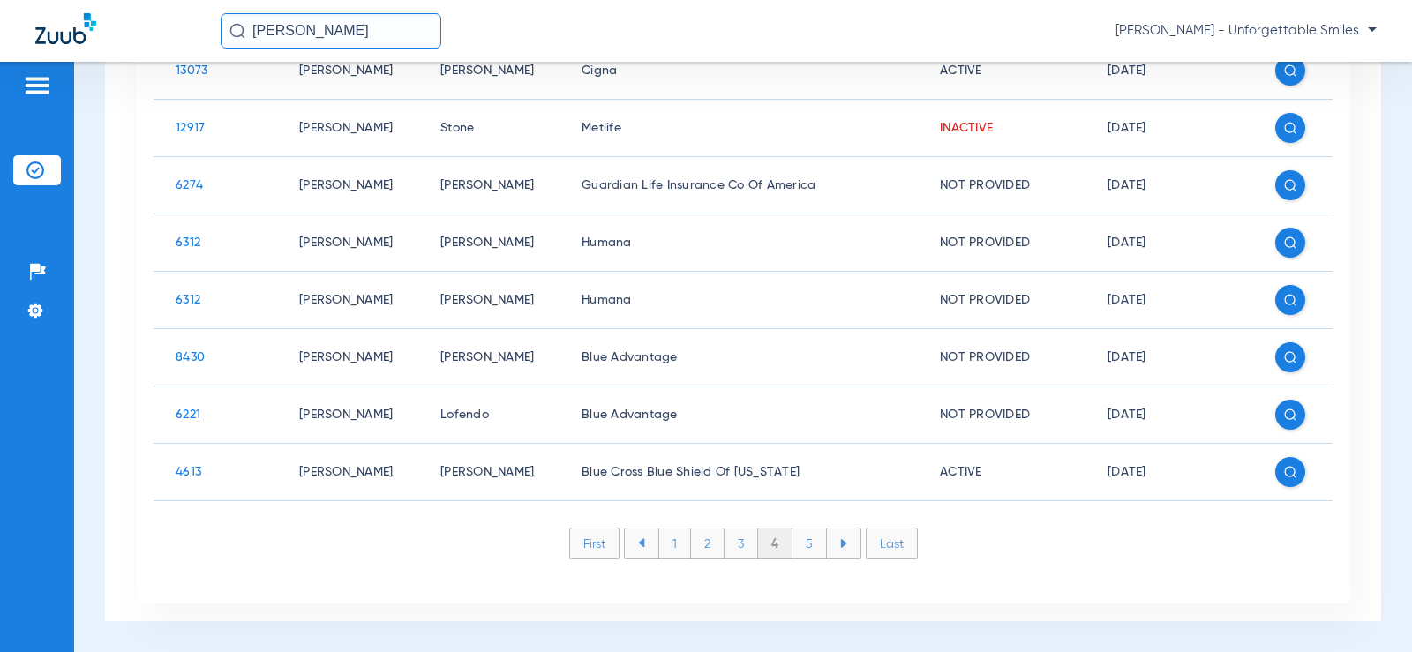
click at [796, 539] on li "5" at bounding box center [809, 543] width 34 height 30
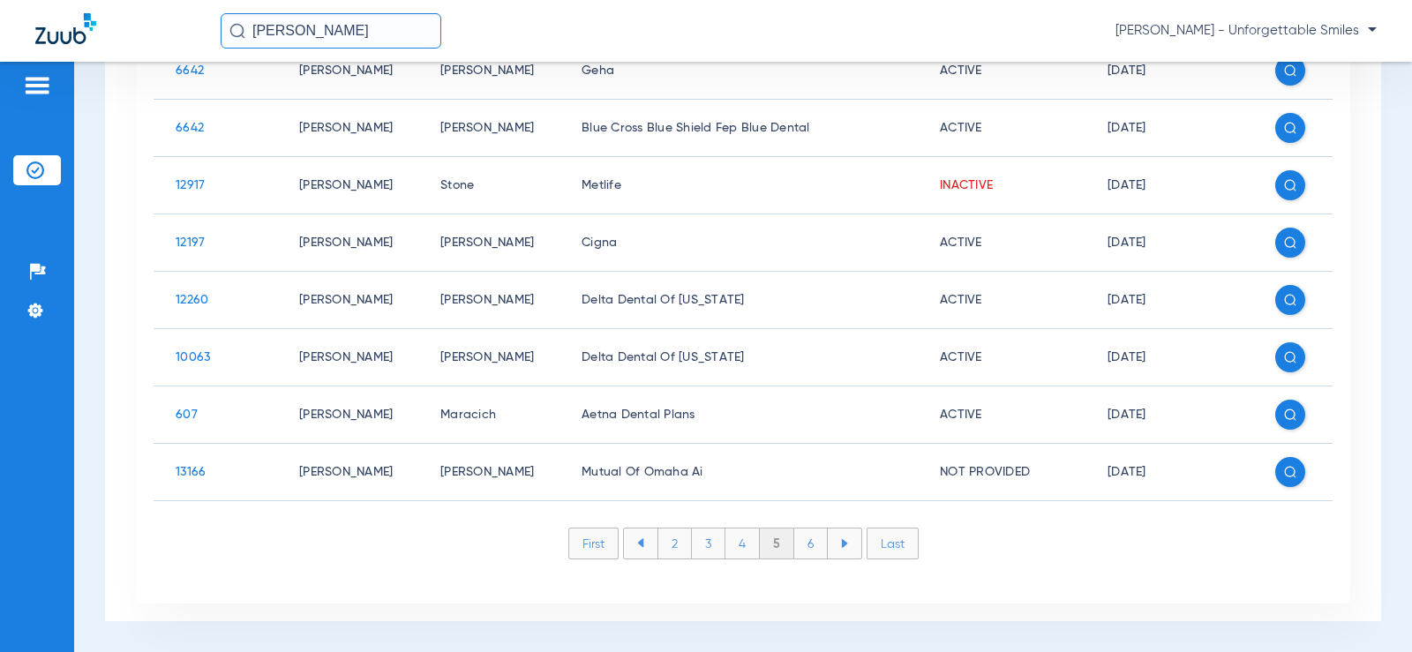
click at [804, 551] on li "6" at bounding box center [811, 543] width 34 height 30
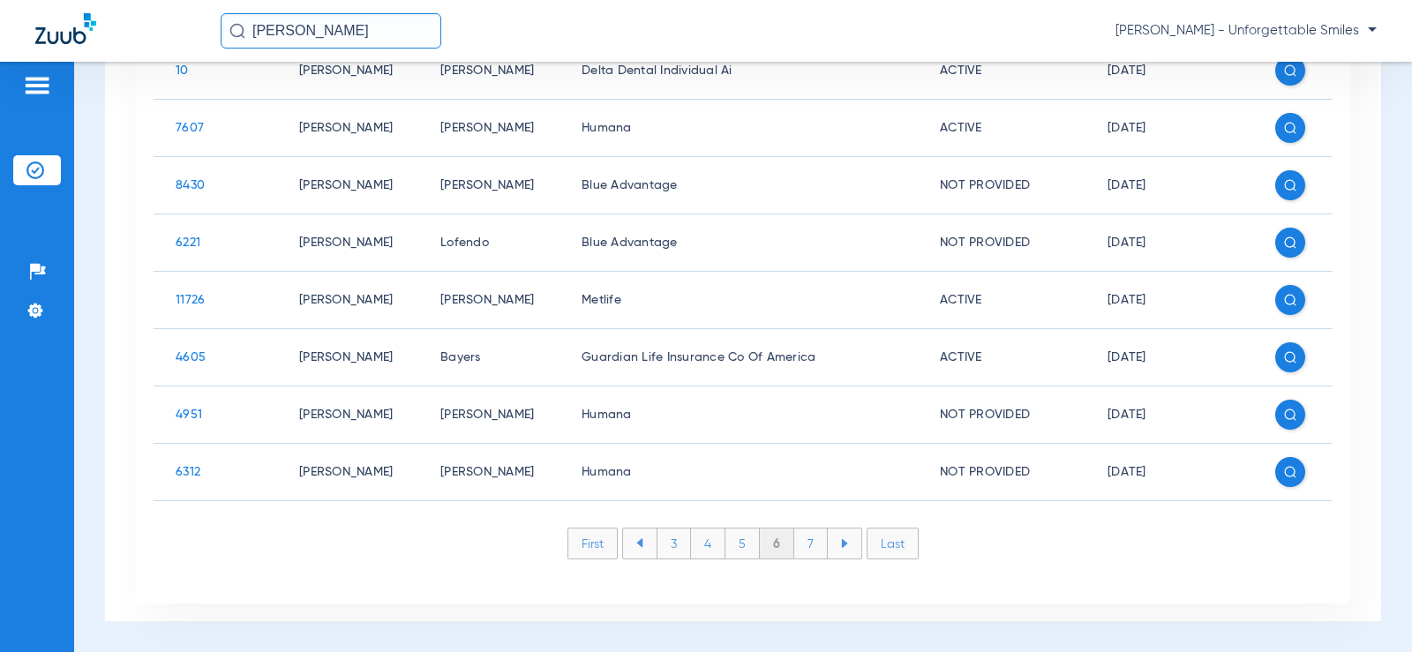
click at [798, 543] on li "7" at bounding box center [811, 543] width 34 height 30
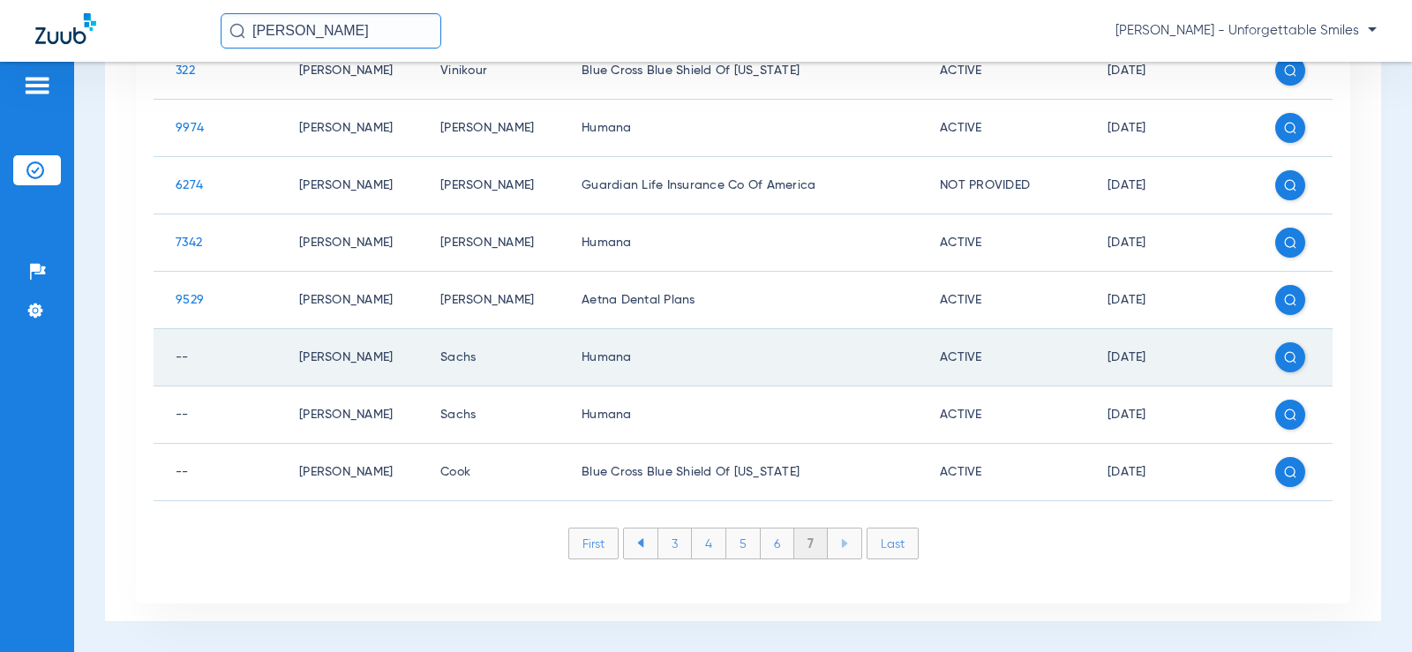
click at [1284, 358] on img at bounding box center [1290, 357] width 12 height 12
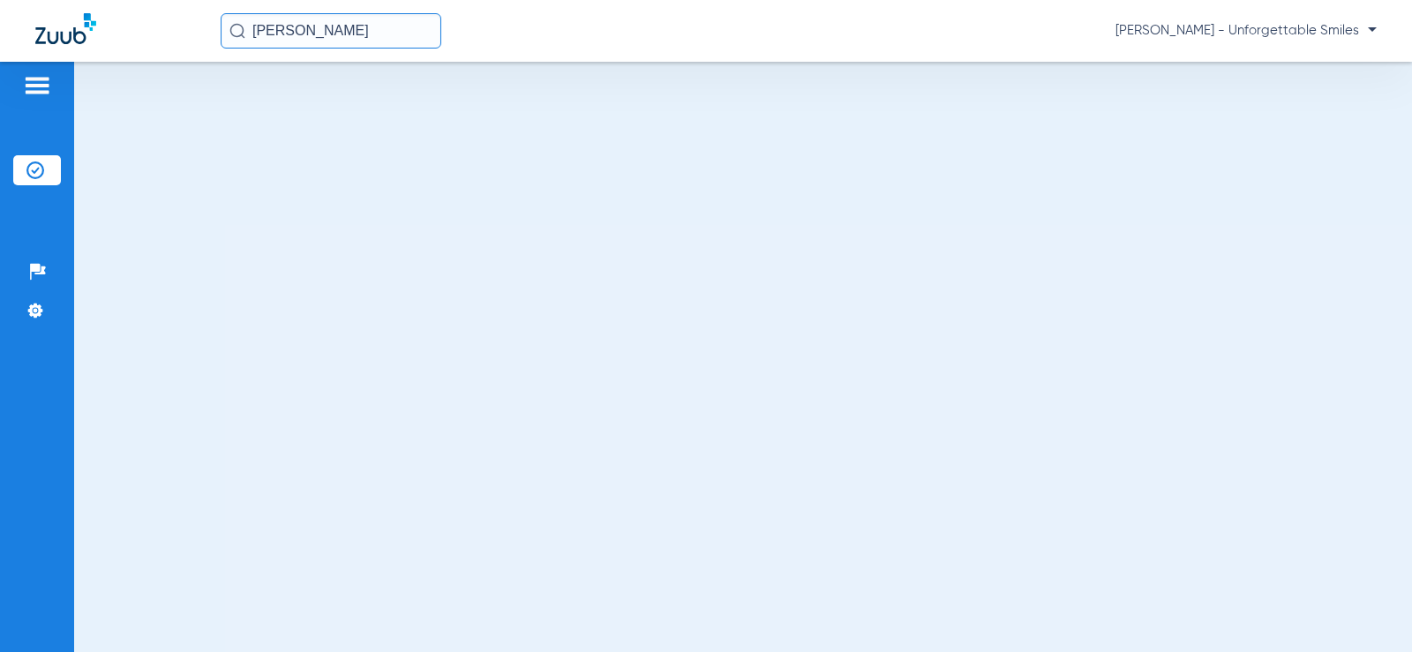
click at [32, 174] on img at bounding box center [35, 170] width 18 height 18
click at [43, 80] on img at bounding box center [37, 85] width 28 height 21
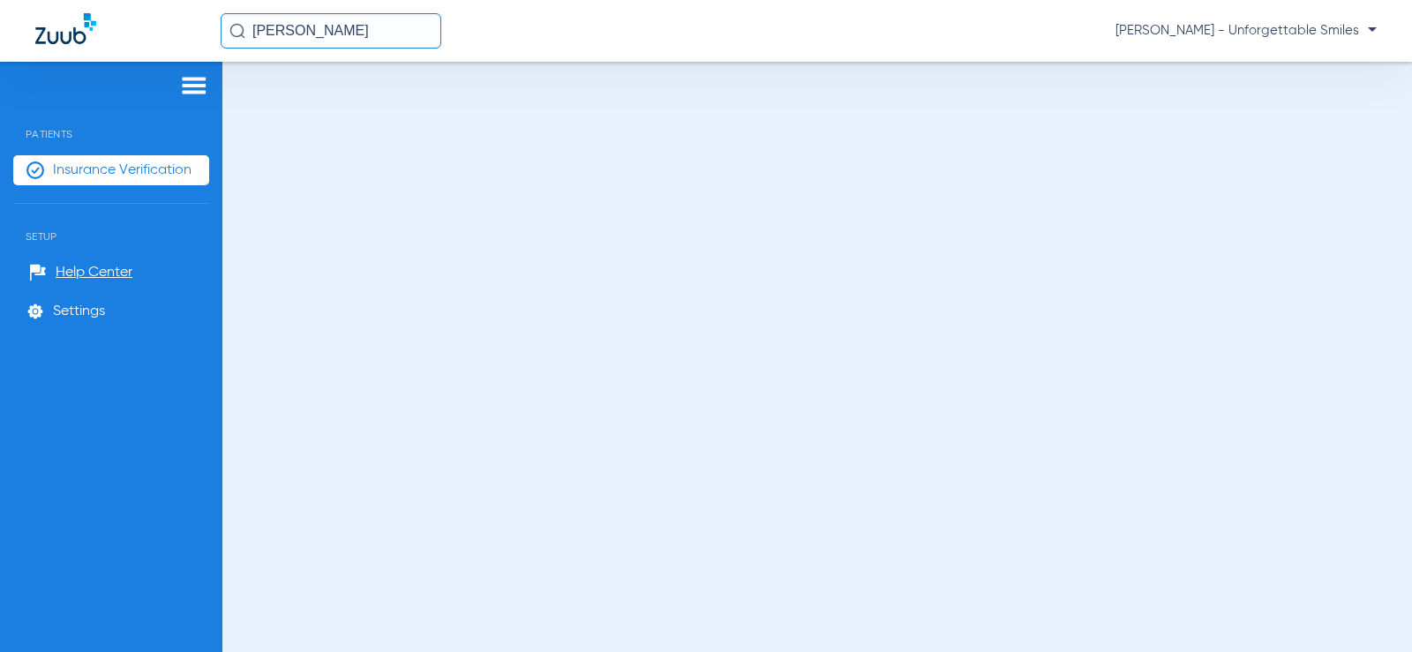
click at [130, 170] on span "Insurance Verification" at bounding box center [122, 170] width 139 height 18
click at [103, 171] on span "Insurance Verification" at bounding box center [122, 170] width 139 height 18
click at [187, 94] on img at bounding box center [194, 85] width 28 height 21
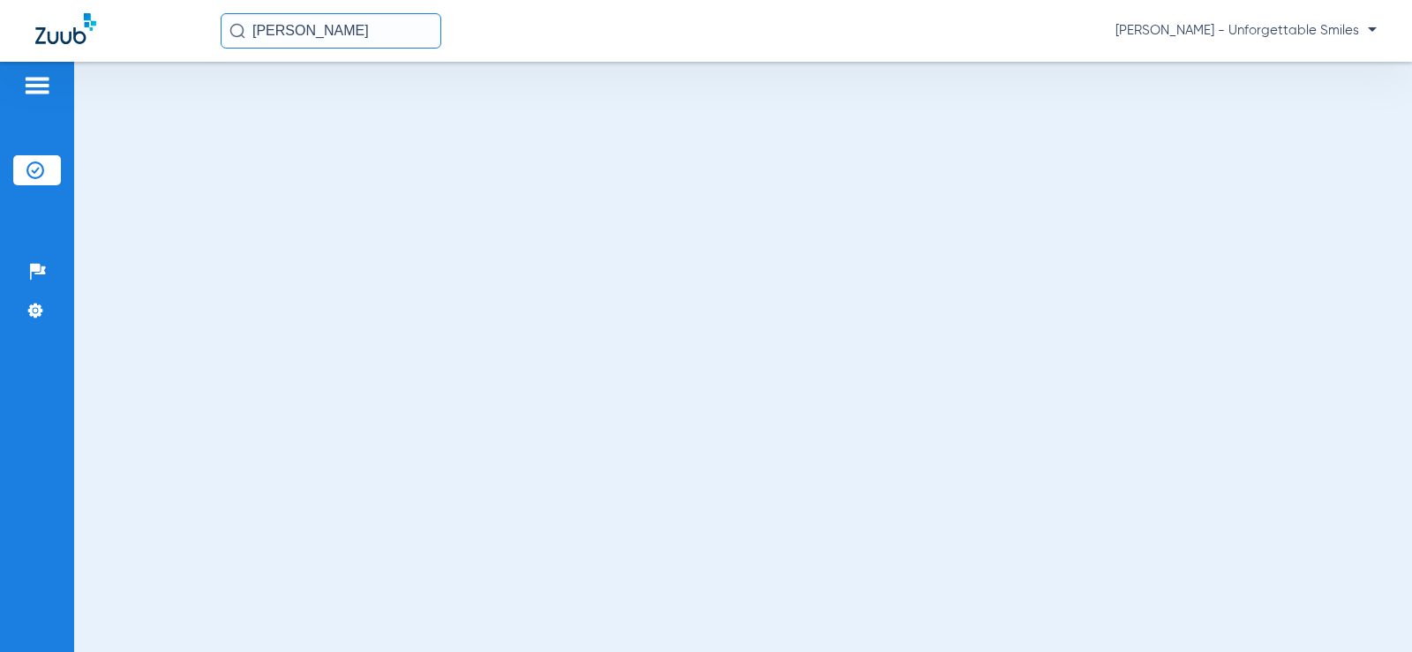
click at [45, 98] on div at bounding box center [37, 88] width 28 height 26
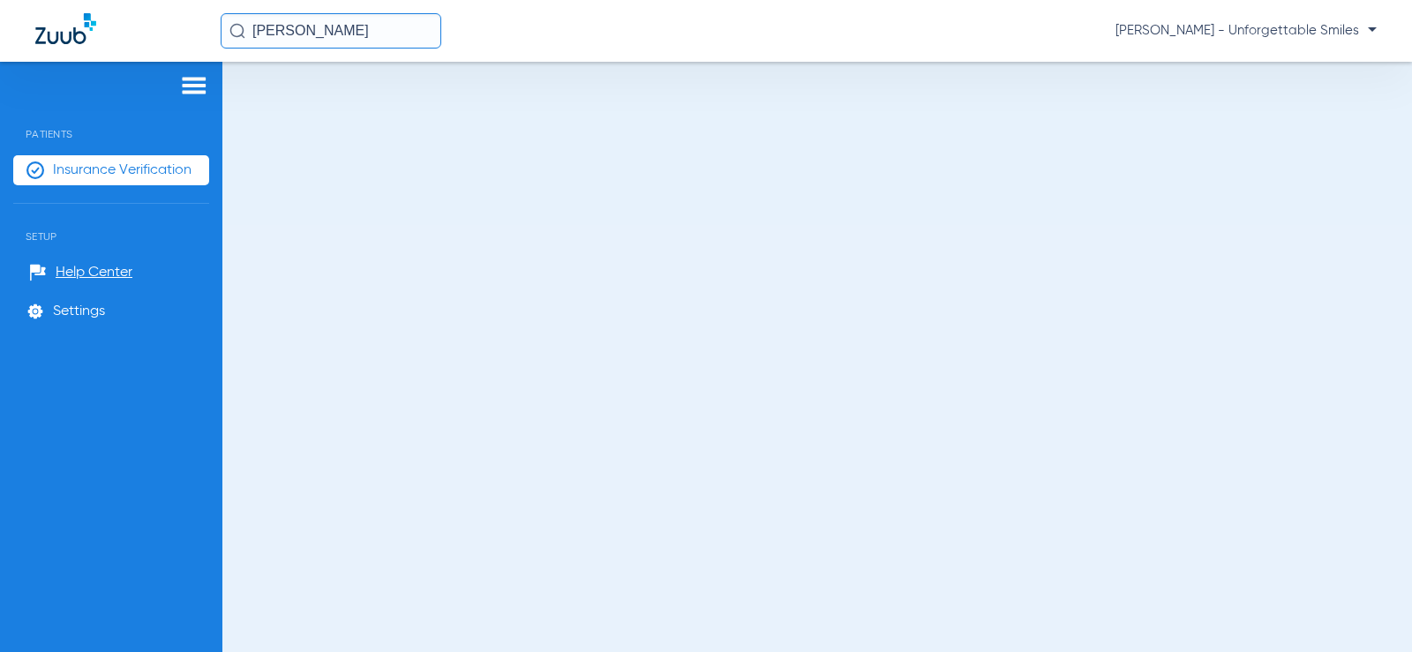
click at [133, 153] on div "Patients Insurance Verification Setup Help Center Settings" at bounding box center [111, 388] width 222 height 652
click at [133, 162] on span "Insurance Verification" at bounding box center [122, 170] width 139 height 18
click at [61, 23] on img at bounding box center [65, 28] width 61 height 31
click at [62, 36] on img at bounding box center [65, 28] width 61 height 31
click at [148, 181] on li "Insurance Verification" at bounding box center [111, 170] width 196 height 30
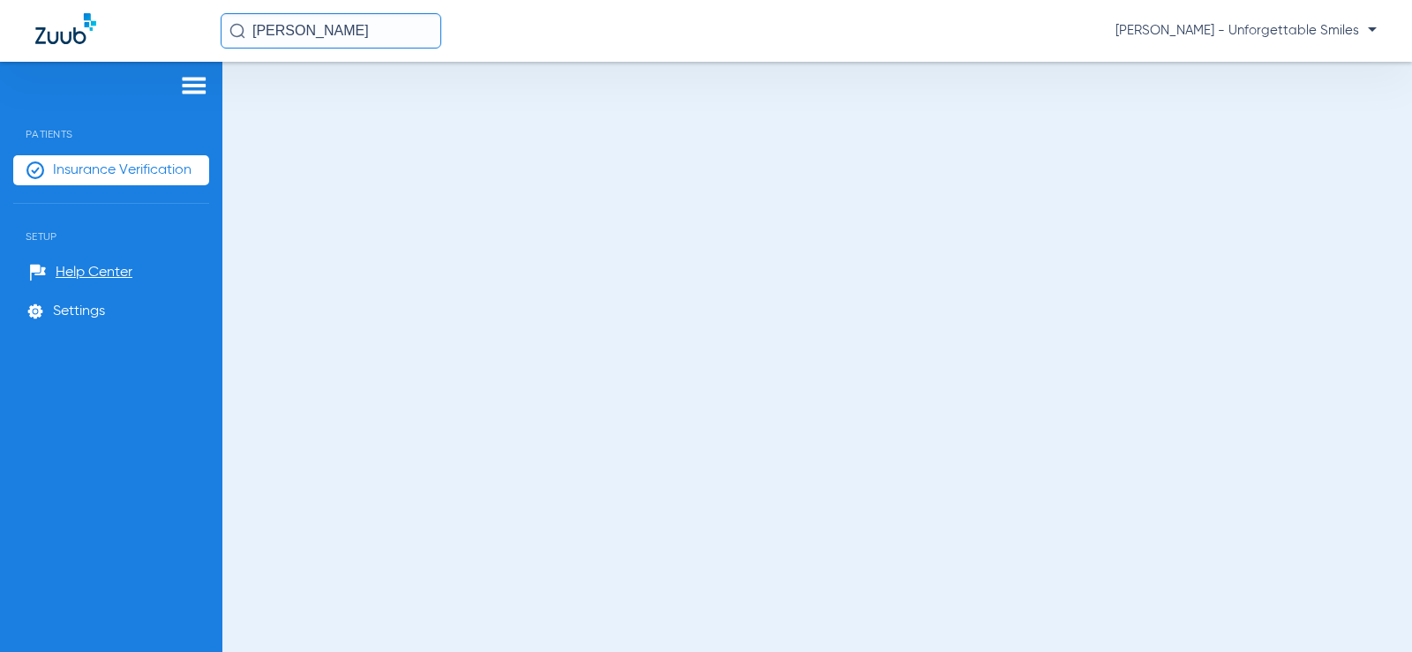
click at [199, 92] on img at bounding box center [194, 85] width 28 height 21
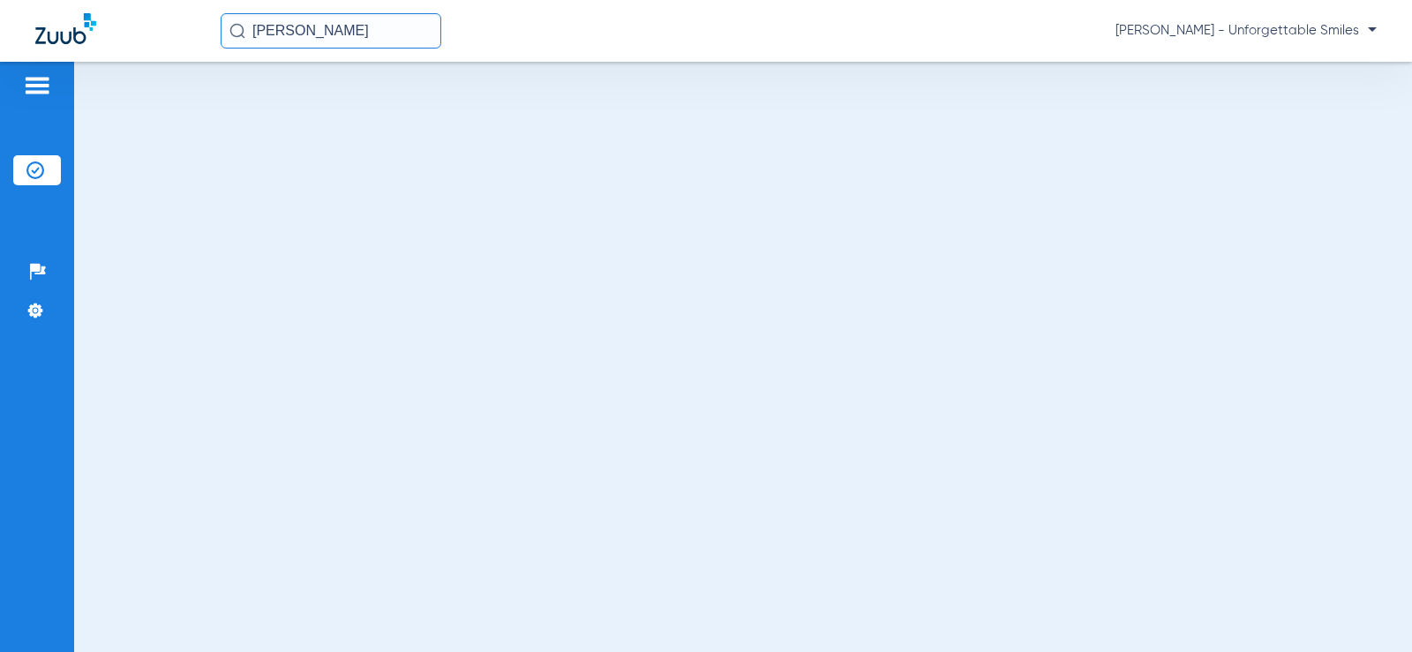
click at [423, 260] on div at bounding box center [743, 357] width 1338 height 590
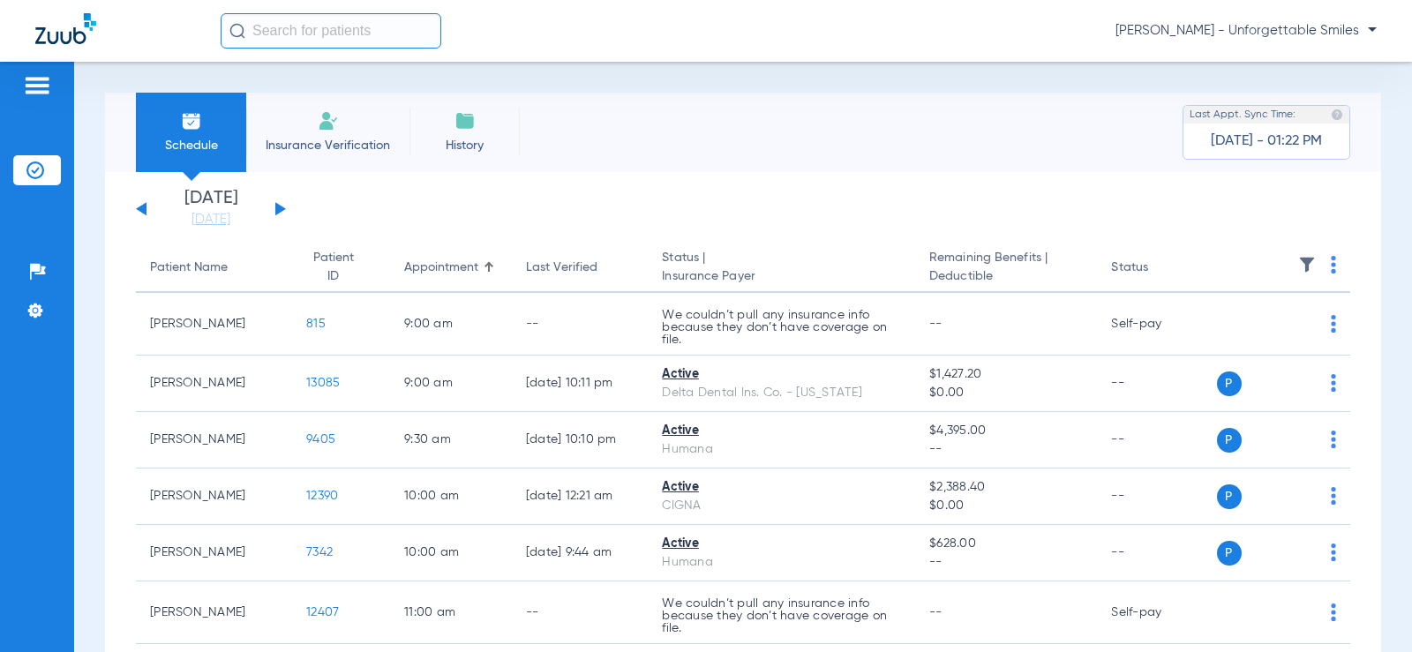
click at [375, 130] on li "Insurance Verification" at bounding box center [327, 132] width 163 height 79
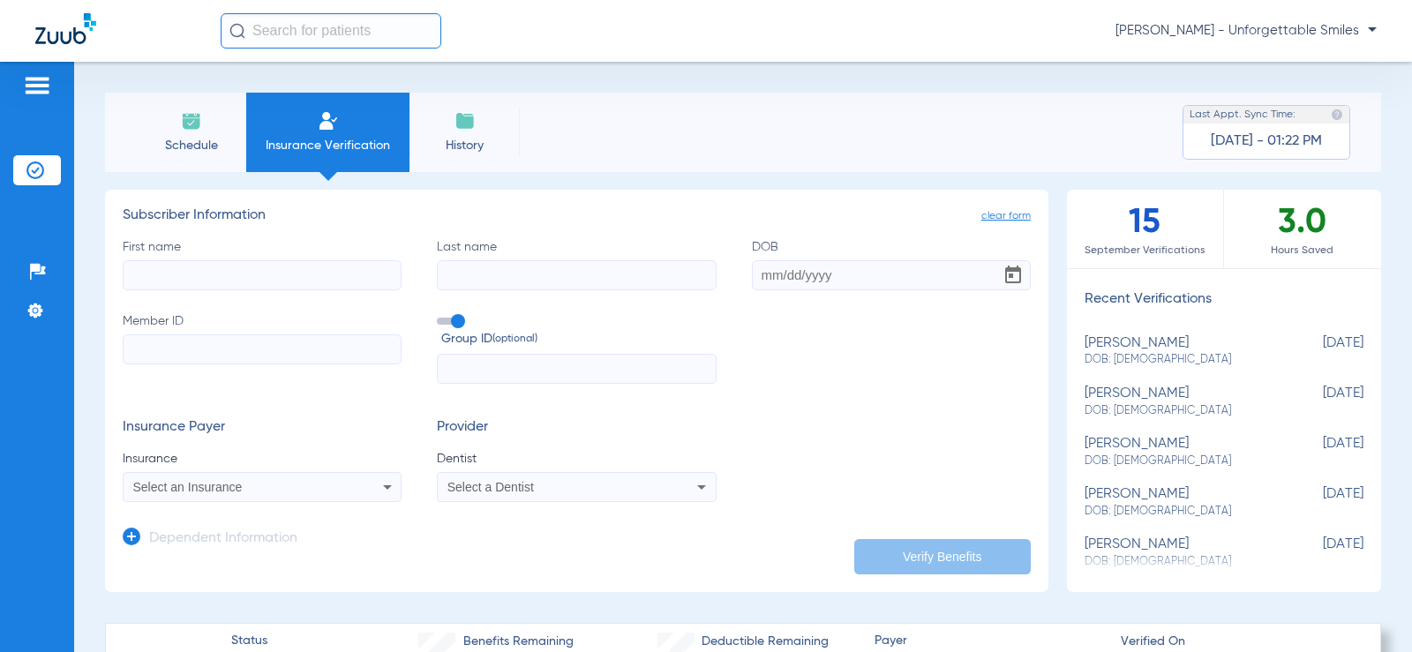
click at [464, 541] on app-dependent-form "Dependent Information" at bounding box center [577, 531] width 908 height 59
click at [446, 127] on li "History" at bounding box center [464, 132] width 110 height 79
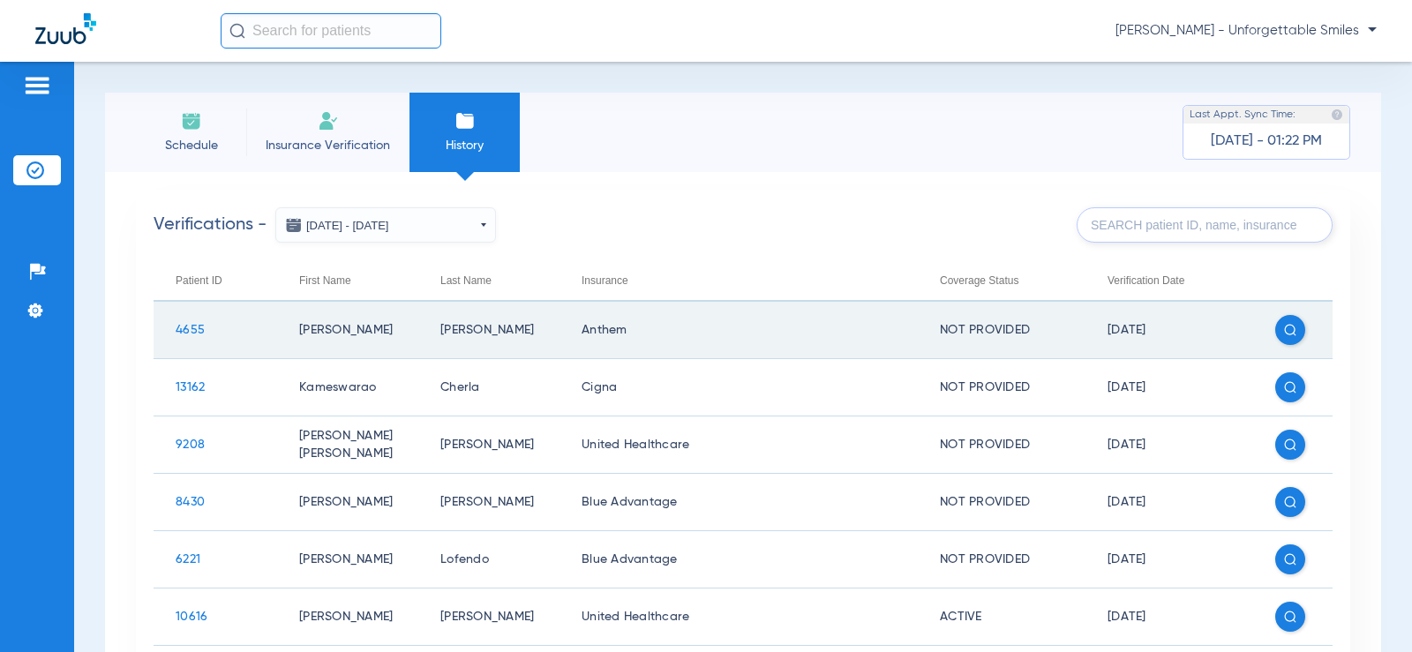
click at [189, 332] on span "4655" at bounding box center [190, 330] width 29 height 12
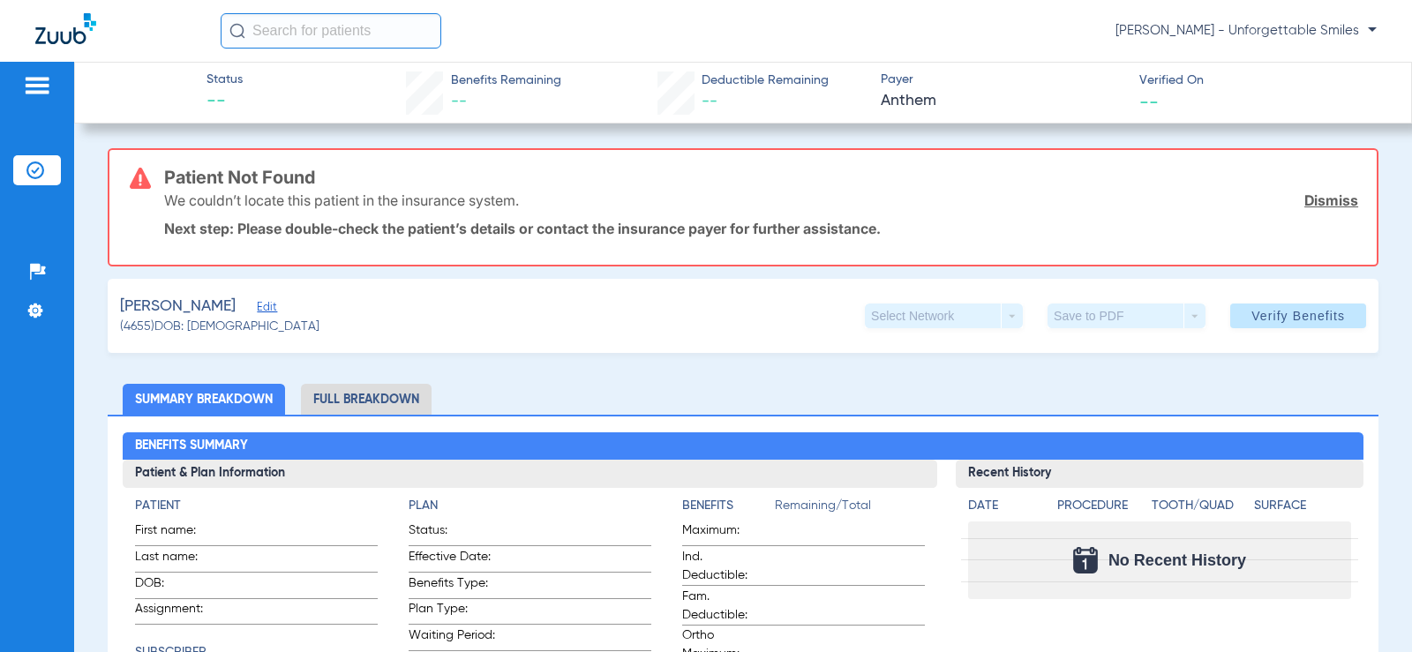
click at [273, 303] on span "Edit" at bounding box center [265, 309] width 16 height 17
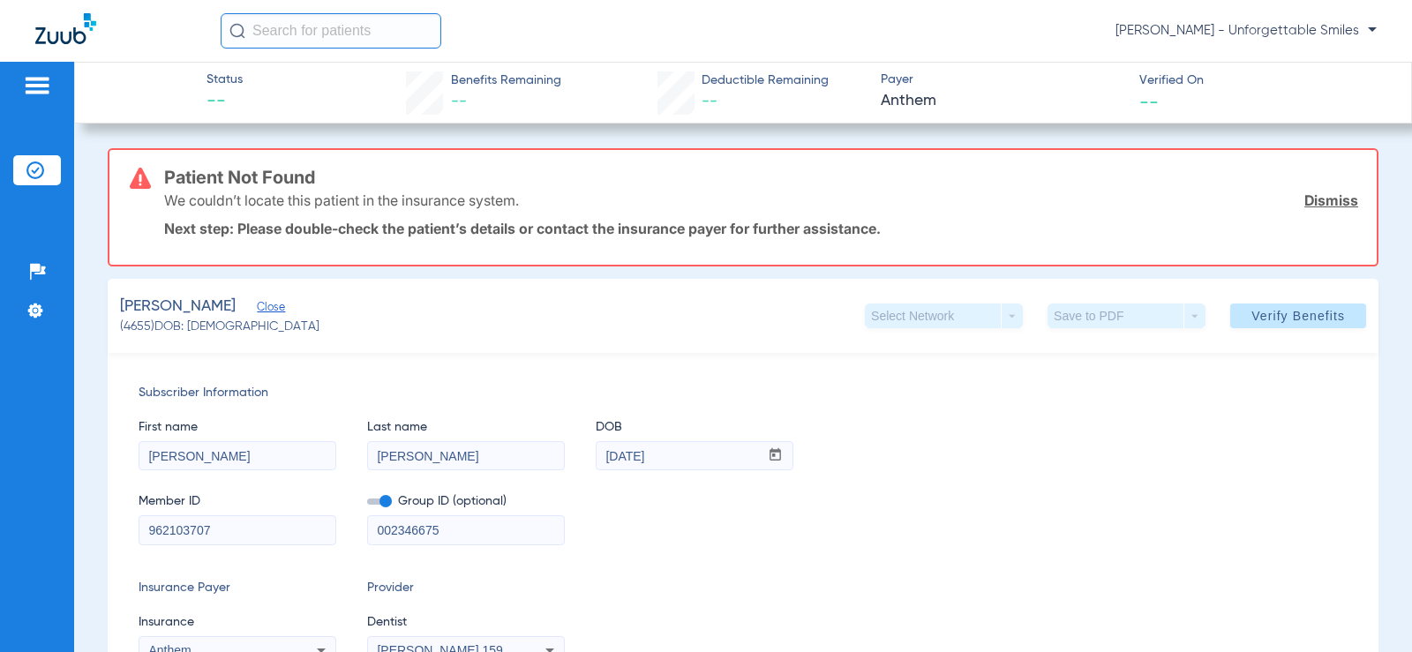
click at [252, 452] on input "[PERSON_NAME]" at bounding box center [237, 456] width 196 height 28
click at [221, 530] on input "962103707" at bounding box center [237, 530] width 196 height 28
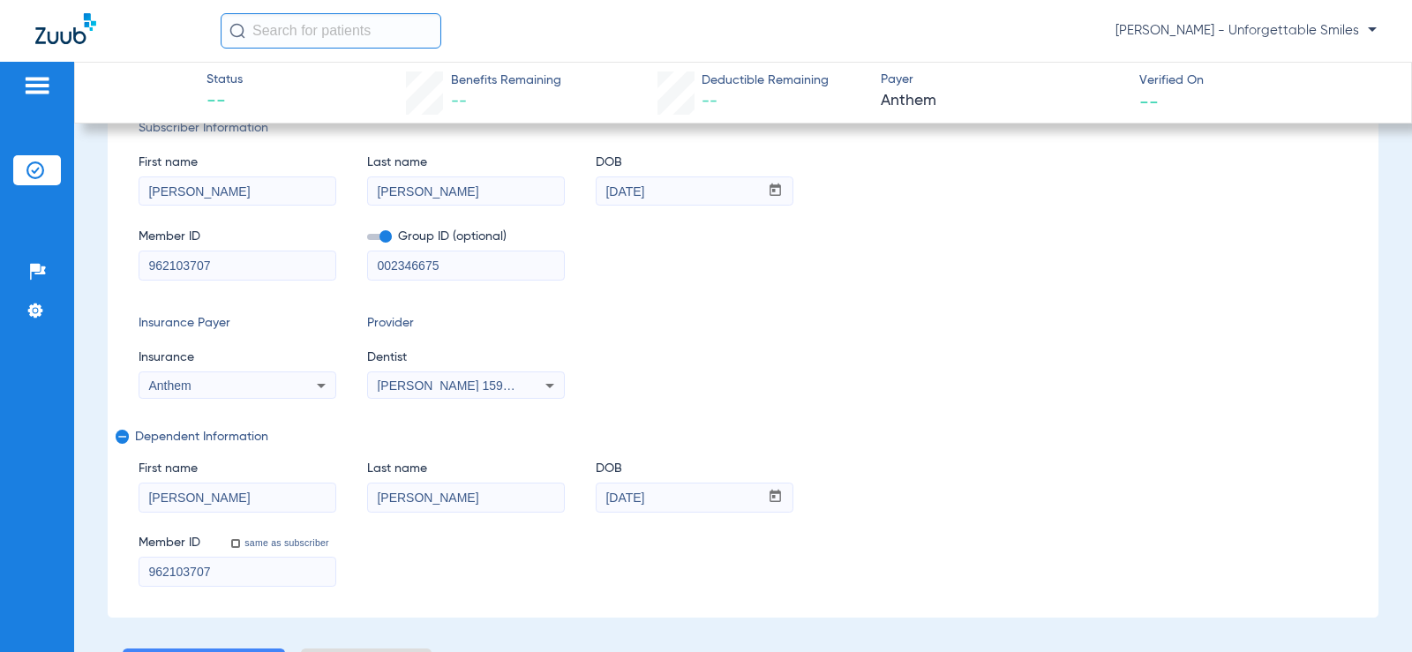
scroll to position [176, 0]
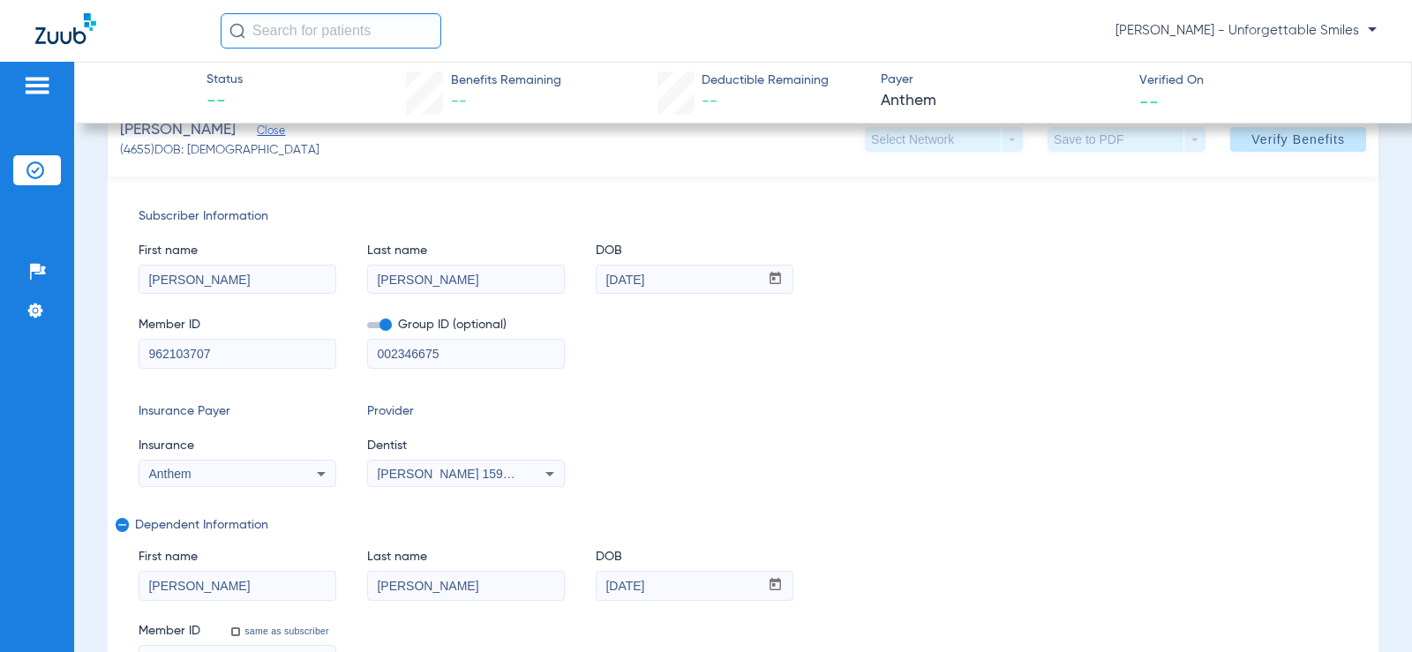
drag, startPoint x: 275, startPoint y: 271, endPoint x: 72, endPoint y: 267, distance: 203.0
click at [72, 267] on div "Patients Insurance Verification Setup Help Center Settings Status -- Benefits R…" at bounding box center [706, 388] width 1412 height 652
type input "[PERSON_NAME]"
drag, startPoint x: 414, startPoint y: 280, endPoint x: 329, endPoint y: 281, distance: 84.7
click at [329, 281] on div "First name [PERSON_NAME] Last name [PERSON_NAME] DOB mm / dd / yyyy [DATE]" at bounding box center [743, 260] width 1209 height 68
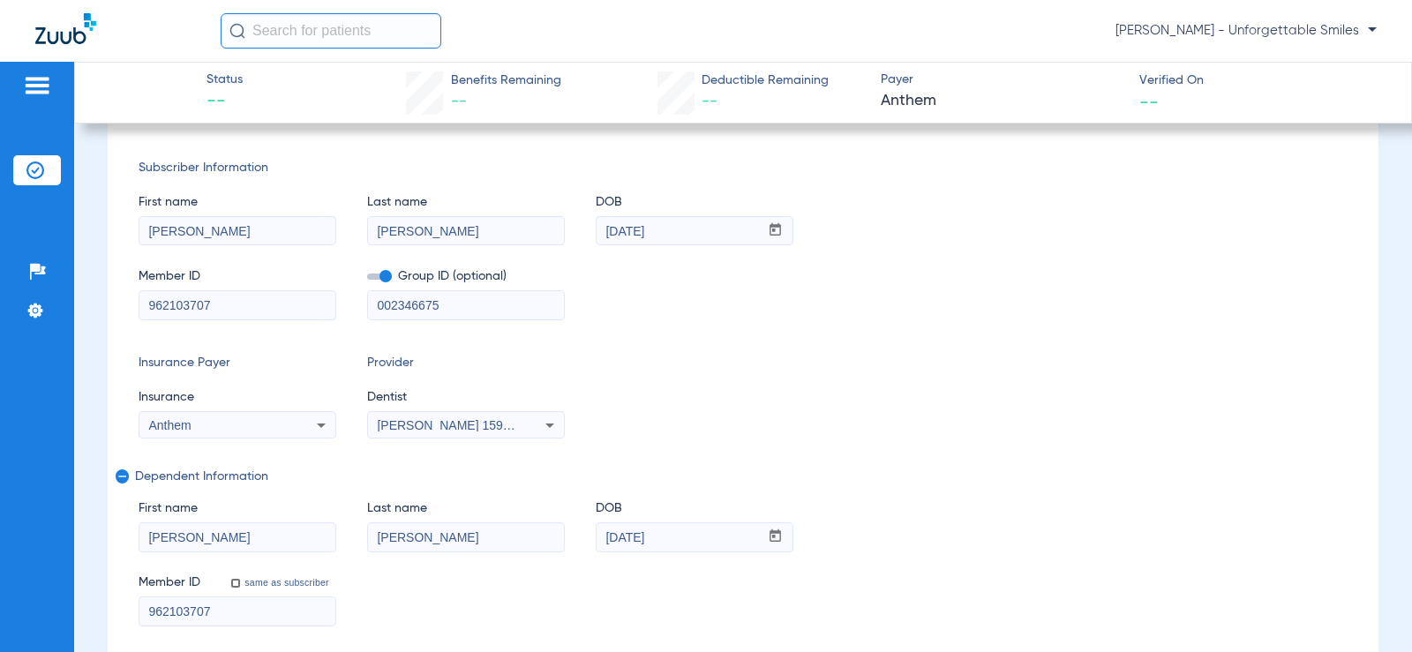
scroll to position [265, 0]
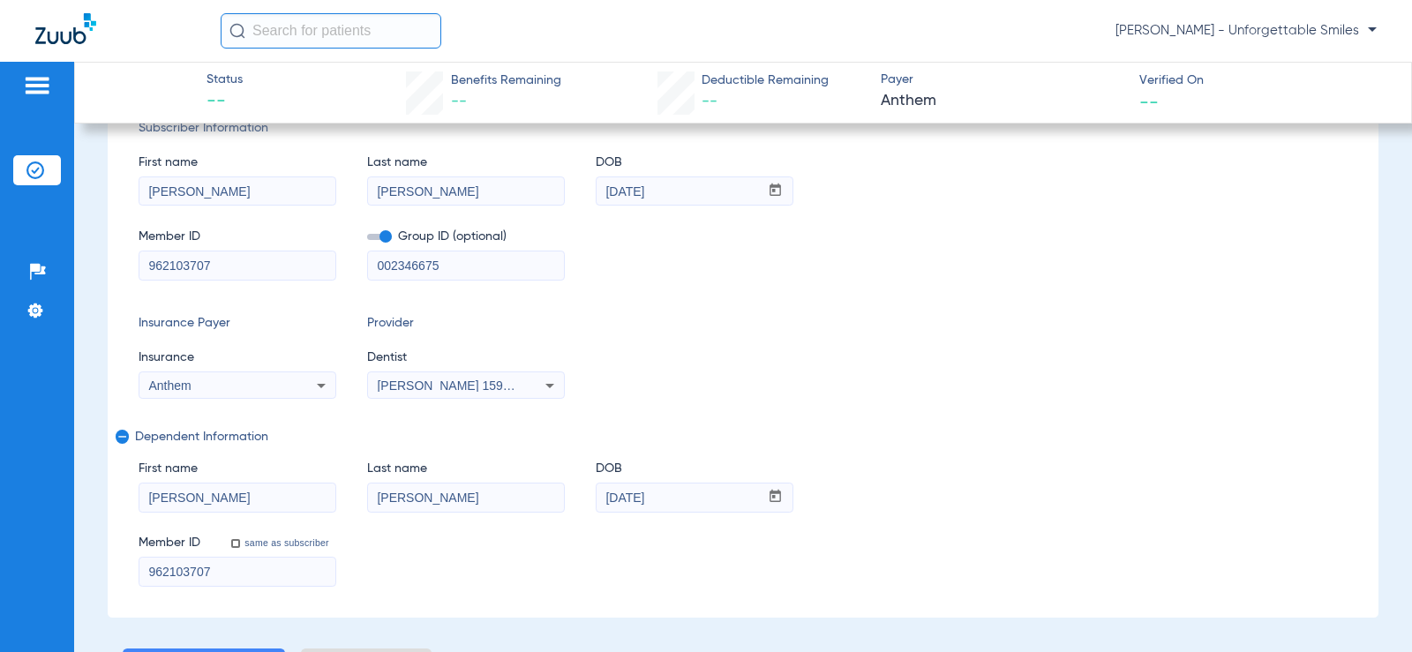
type input "[PERSON_NAME]"
drag, startPoint x: 668, startPoint y: 191, endPoint x: 552, endPoint y: 183, distance: 115.9
click at [552, 183] on div "First name [PERSON_NAME] Last name [PERSON_NAME] mm / dd / yyyy [DATE]" at bounding box center [743, 172] width 1209 height 68
type input "[DATE]"
click at [835, 315] on div "Insurance Payer Insurance Anthem Provider Dentist [PERSON_NAME] 1598827313" at bounding box center [743, 356] width 1209 height 85
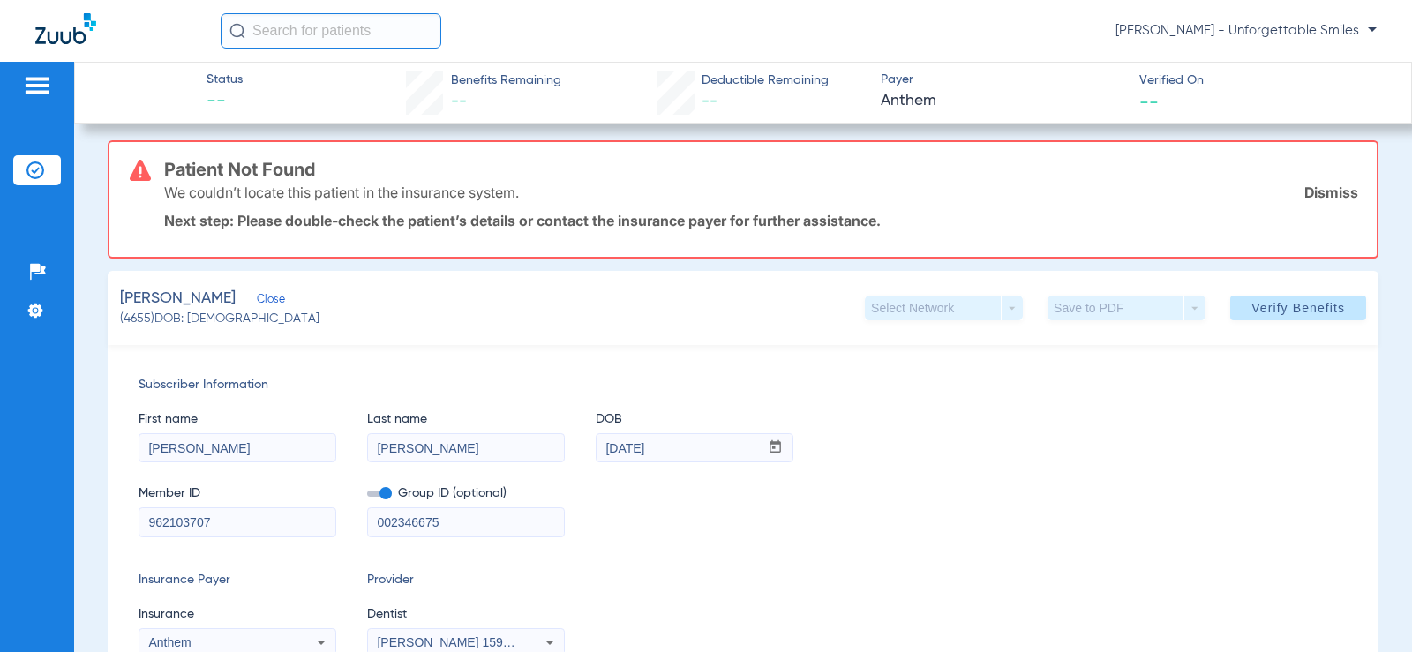
scroll to position [0, 0]
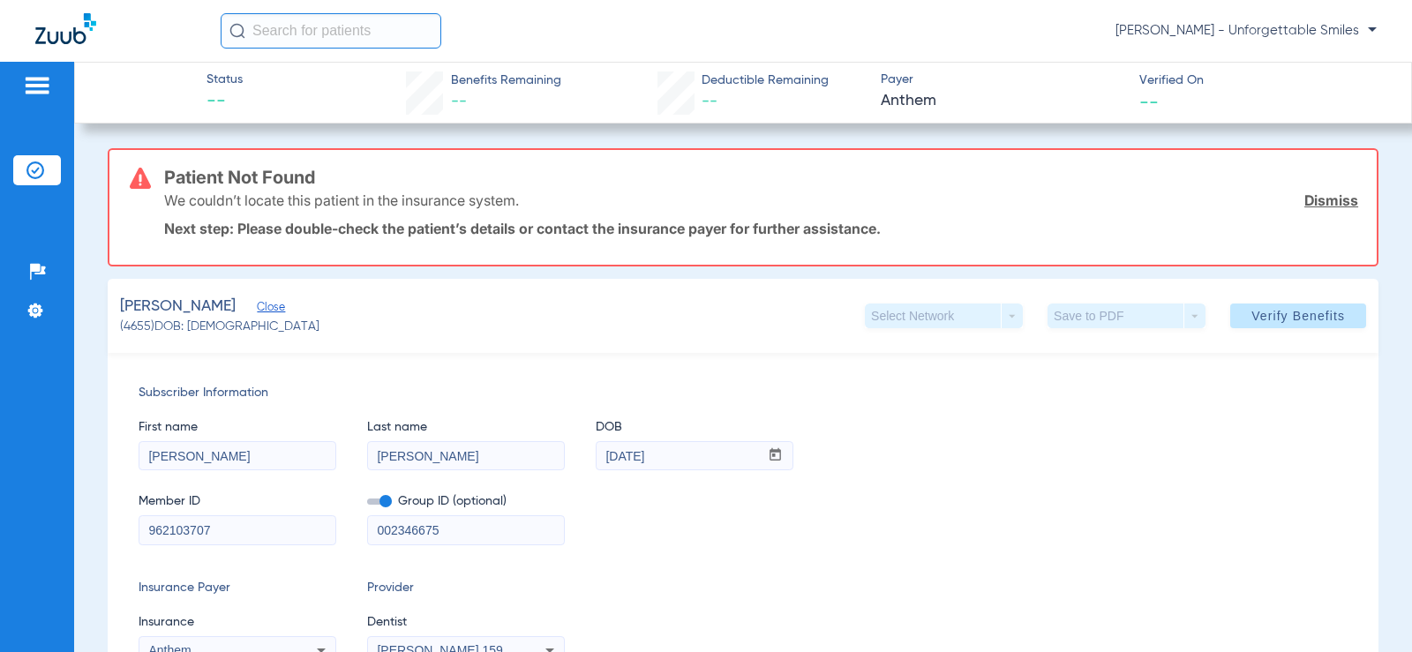
click at [1251, 319] on span "Verify Benefits" at bounding box center [1298, 316] width 94 height 14
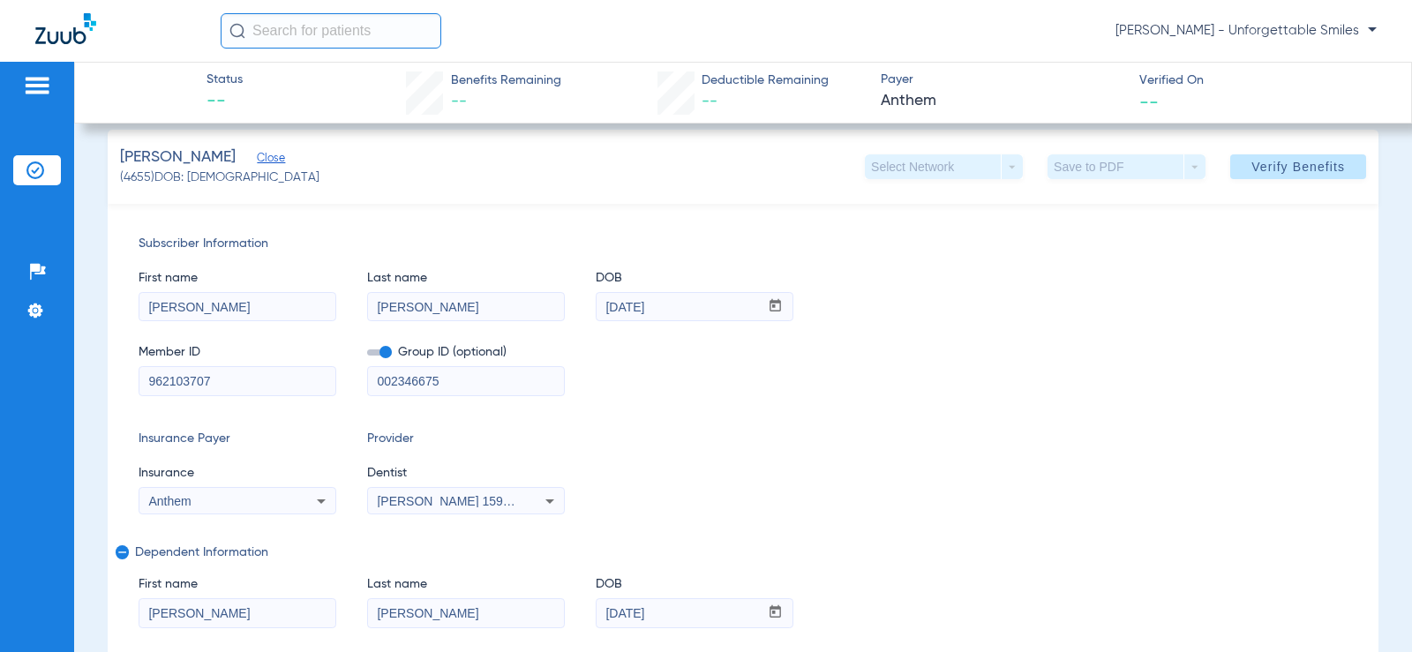
scroll to position [176, 0]
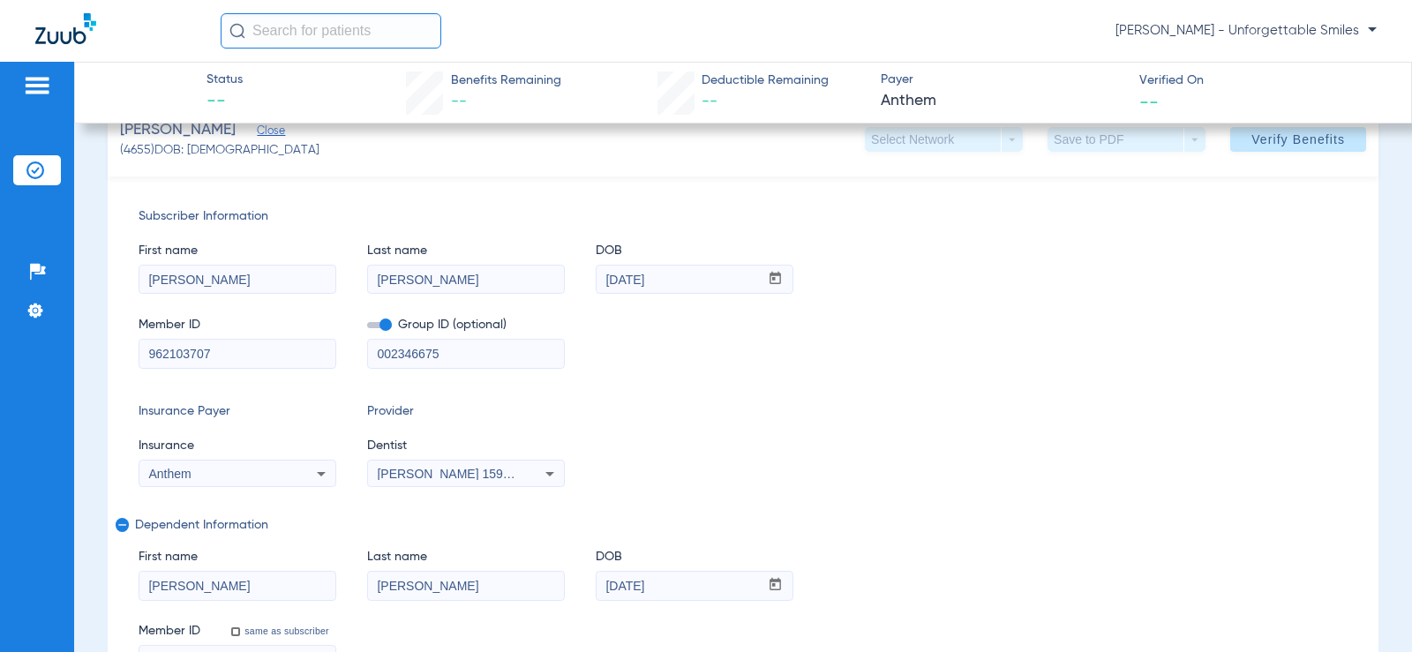
click at [53, 74] on div "Patients Insurance Verification Setup Help Center Settings" at bounding box center [37, 388] width 74 height 652
click at [39, 83] on img at bounding box center [37, 85] width 28 height 21
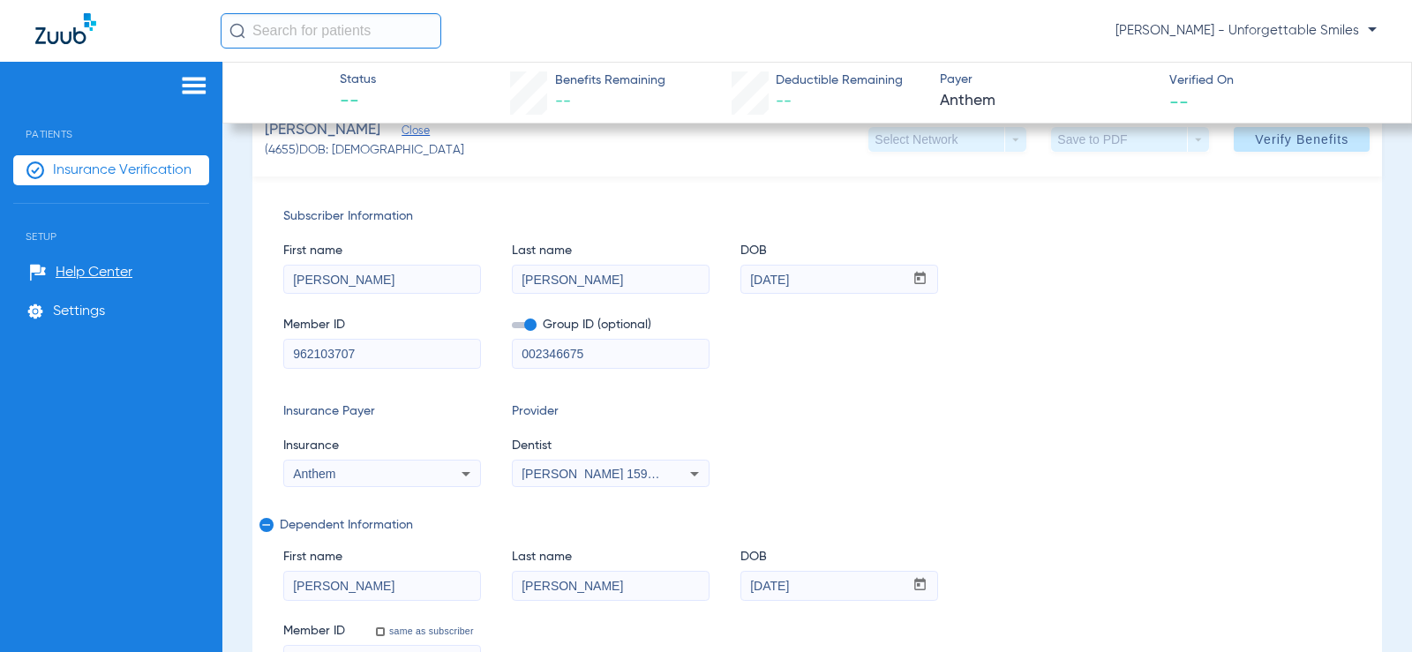
click at [153, 168] on span "Insurance Verification" at bounding box center [122, 170] width 139 height 18
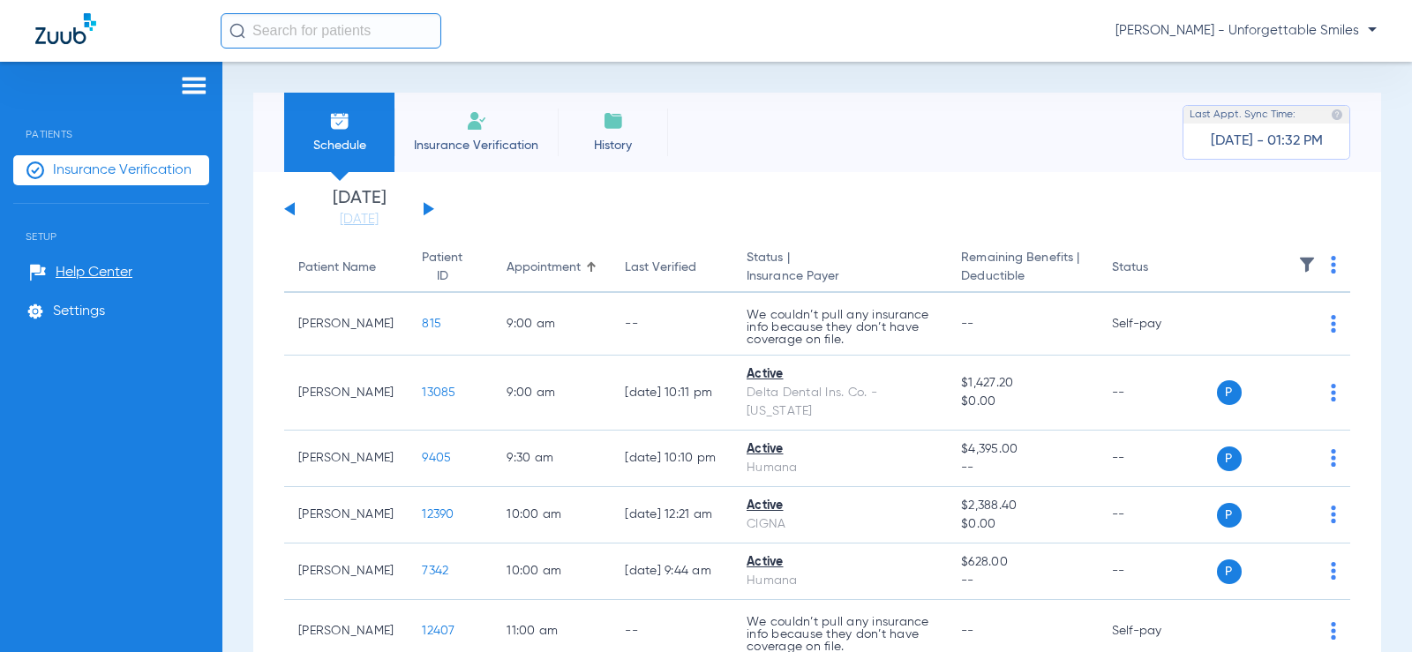
click at [590, 115] on li "History" at bounding box center [613, 132] width 110 height 79
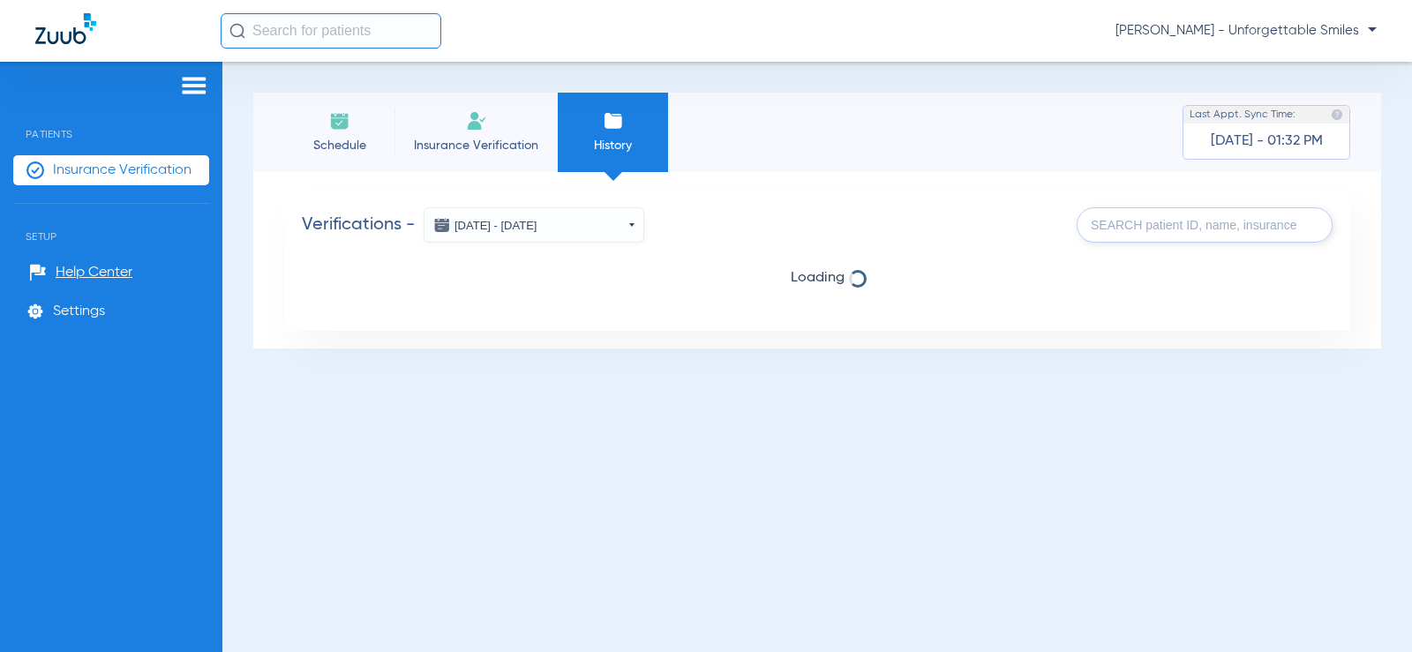
click at [581, 229] on button "[DATE] - [DATE]" at bounding box center [534, 224] width 221 height 35
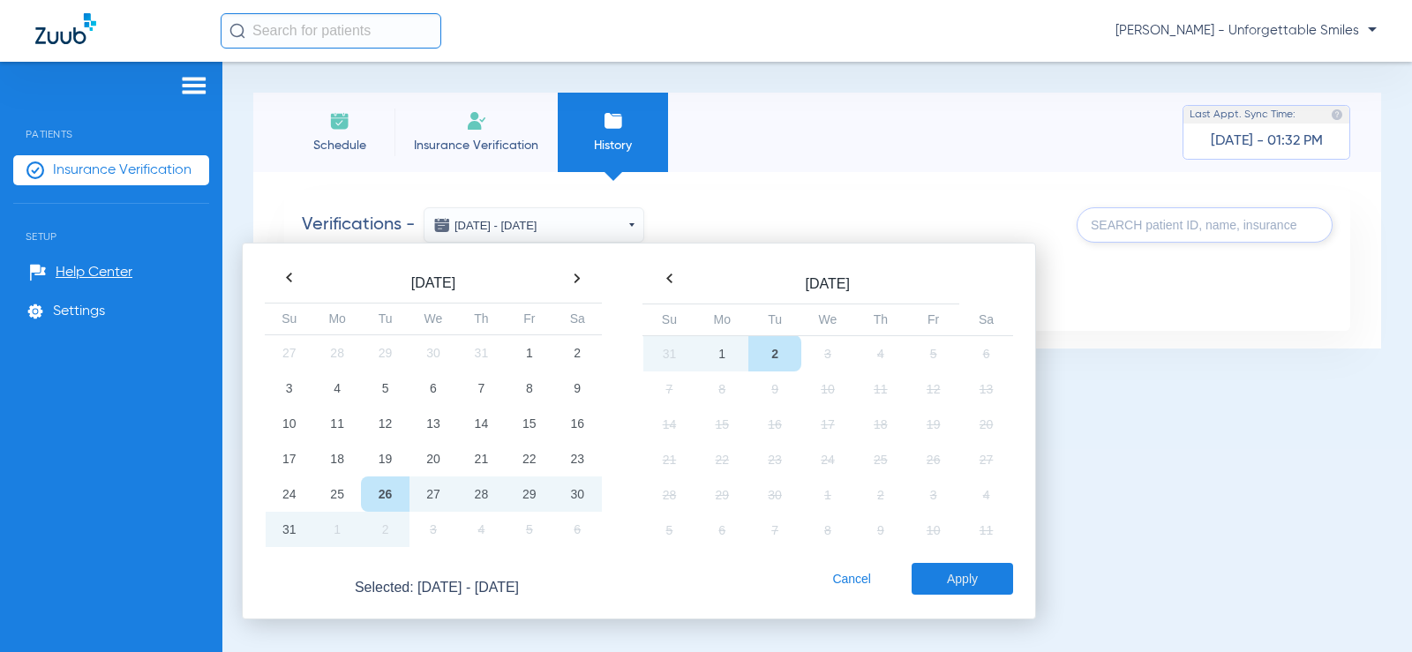
click at [581, 229] on button "[DATE] - [DATE]" at bounding box center [534, 224] width 221 height 35
click at [782, 184] on div "Verifications - [DATE] - [DATE] [DATE] Su Mo Tu We Th Fr Sa 27 28 29 30 31 1 2 …" at bounding box center [817, 260] width 1128 height 176
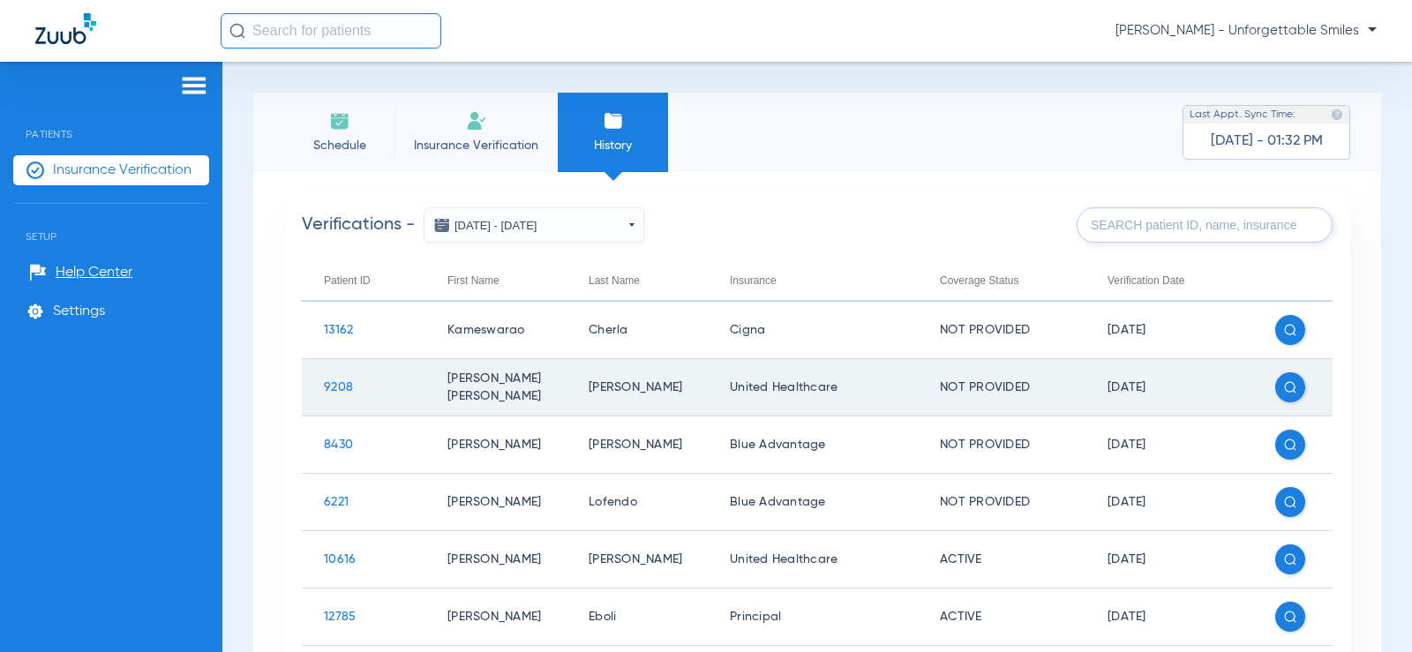
click at [331, 389] on span "9208" at bounding box center [338, 387] width 29 height 12
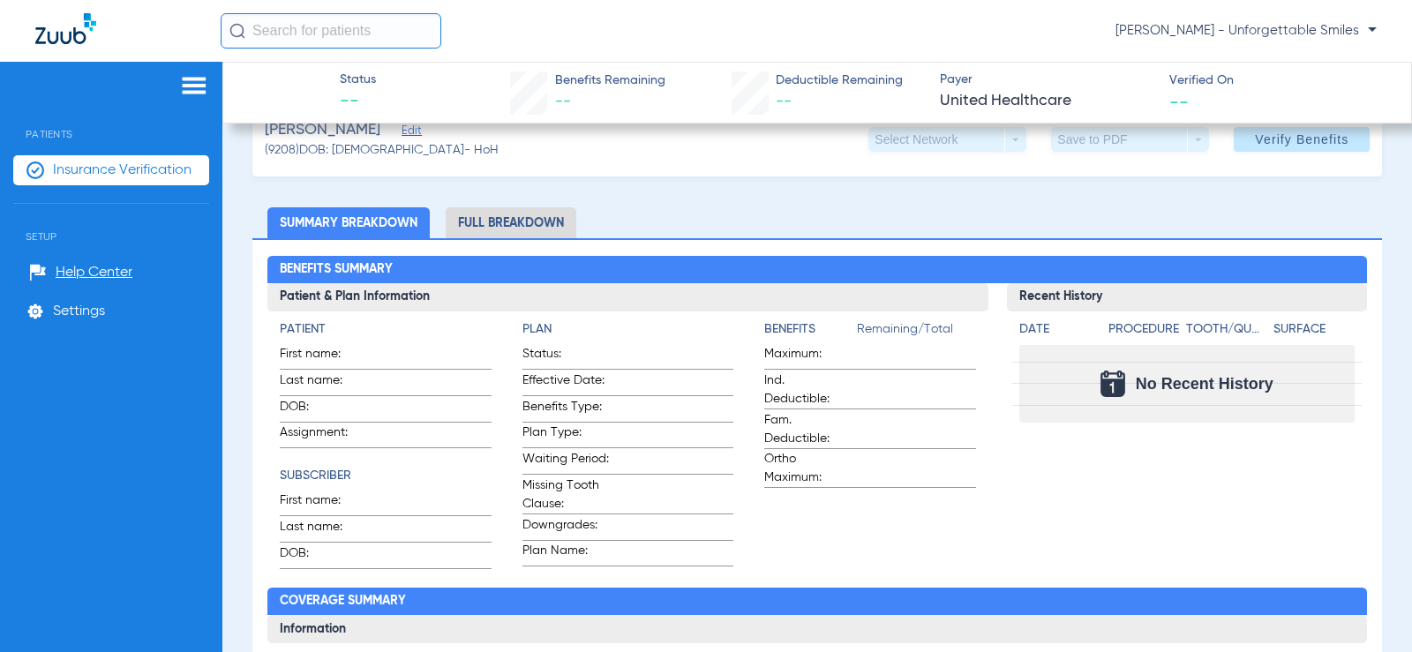
click at [503, 262] on h2 "Benefits Summary" at bounding box center [816, 270] width 1099 height 28
click at [513, 224] on li "Full Breakdown" at bounding box center [511, 222] width 131 height 31
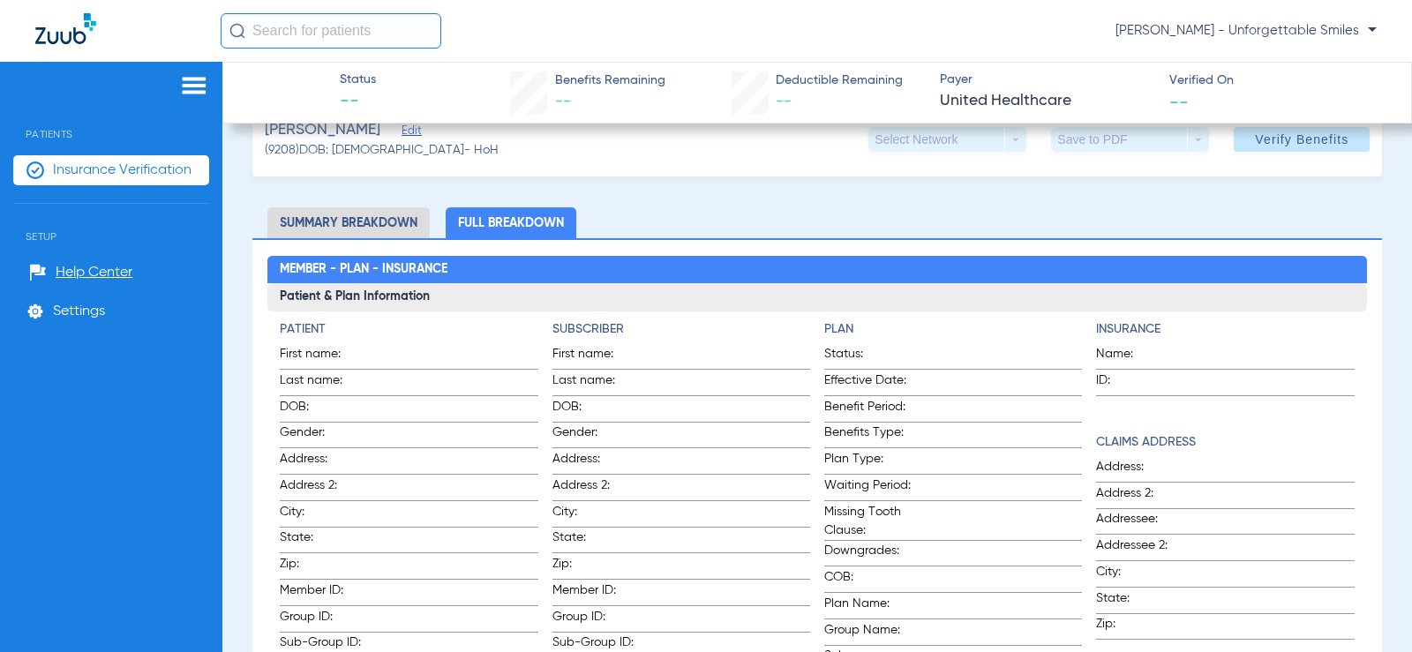
click at [380, 221] on li "Summary Breakdown" at bounding box center [348, 222] width 162 height 31
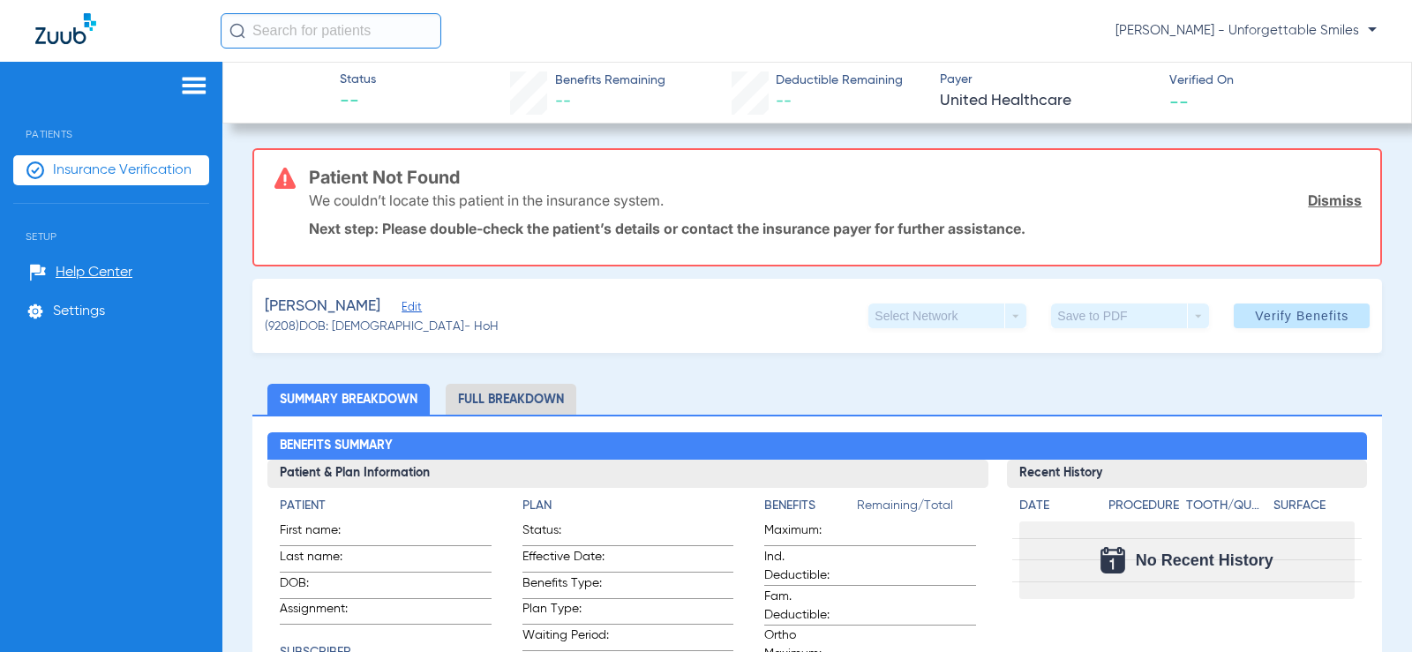
click at [497, 402] on li "Full Breakdown" at bounding box center [511, 399] width 131 height 31
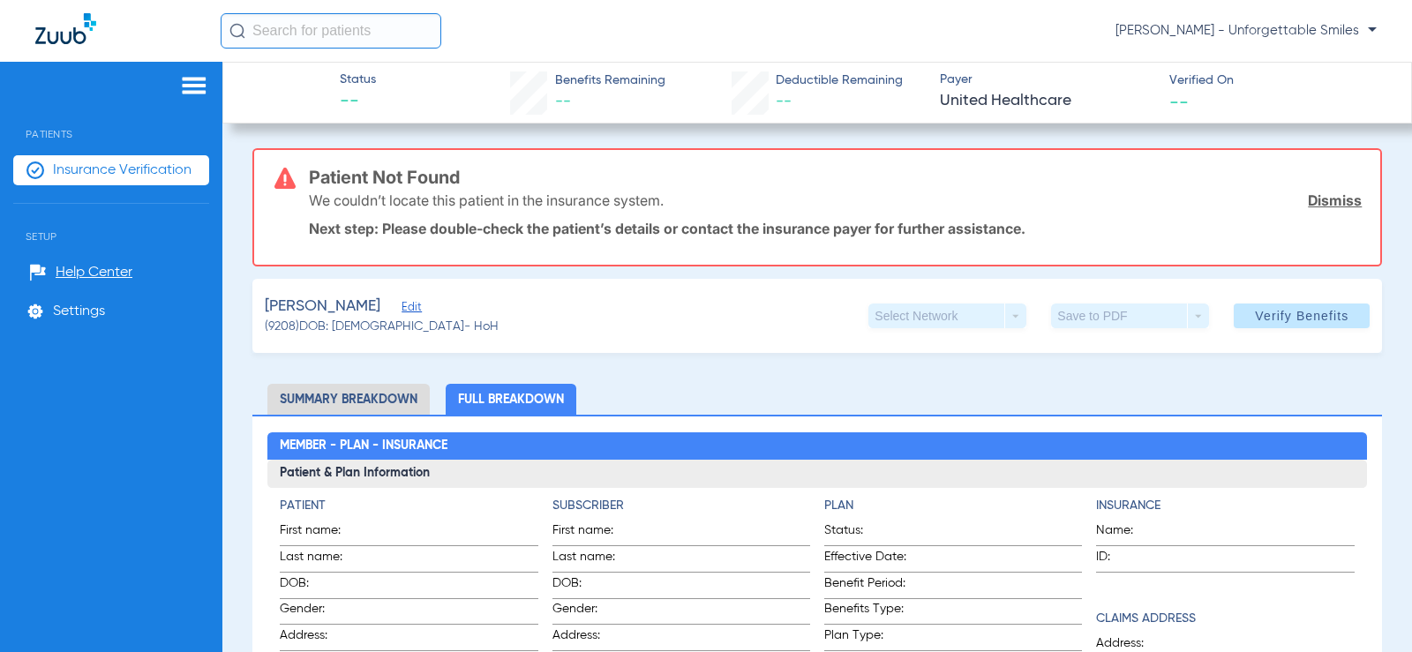
click at [378, 395] on li "Summary Breakdown" at bounding box center [348, 399] width 162 height 31
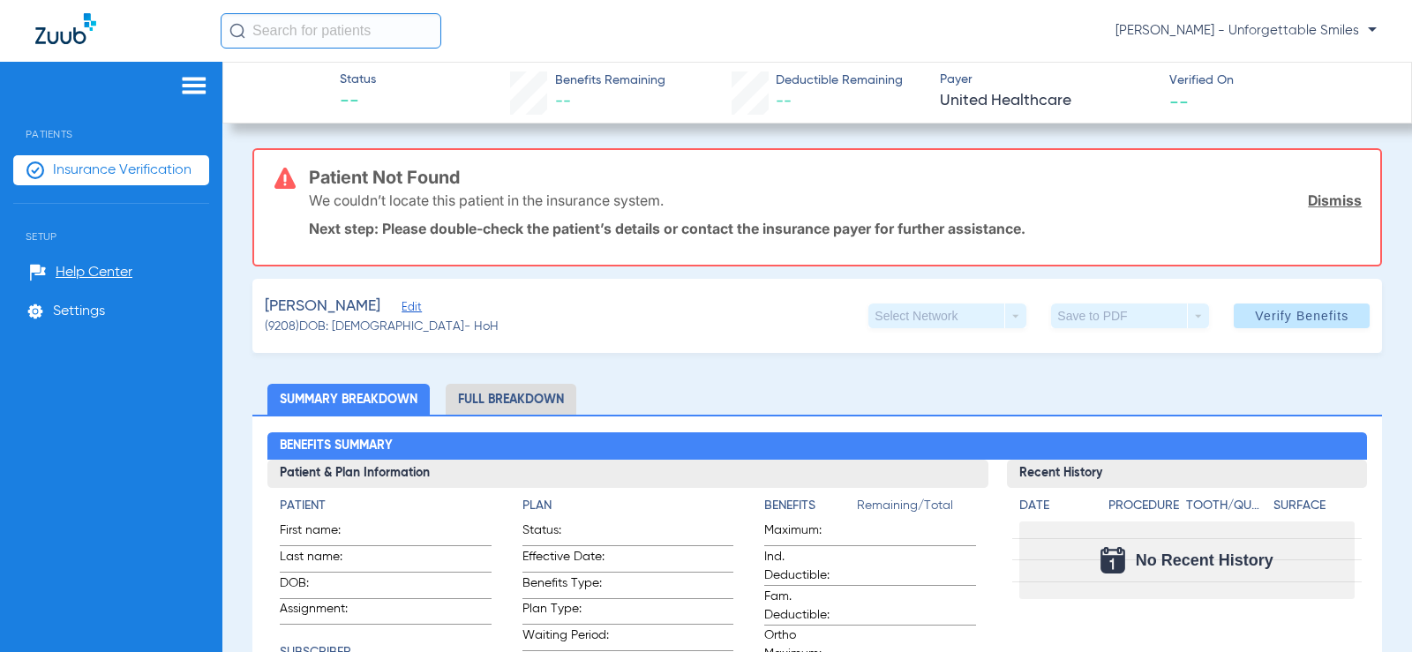
click at [417, 309] on span "Edit" at bounding box center [409, 309] width 16 height 17
